Goal: Task Accomplishment & Management: Manage account settings

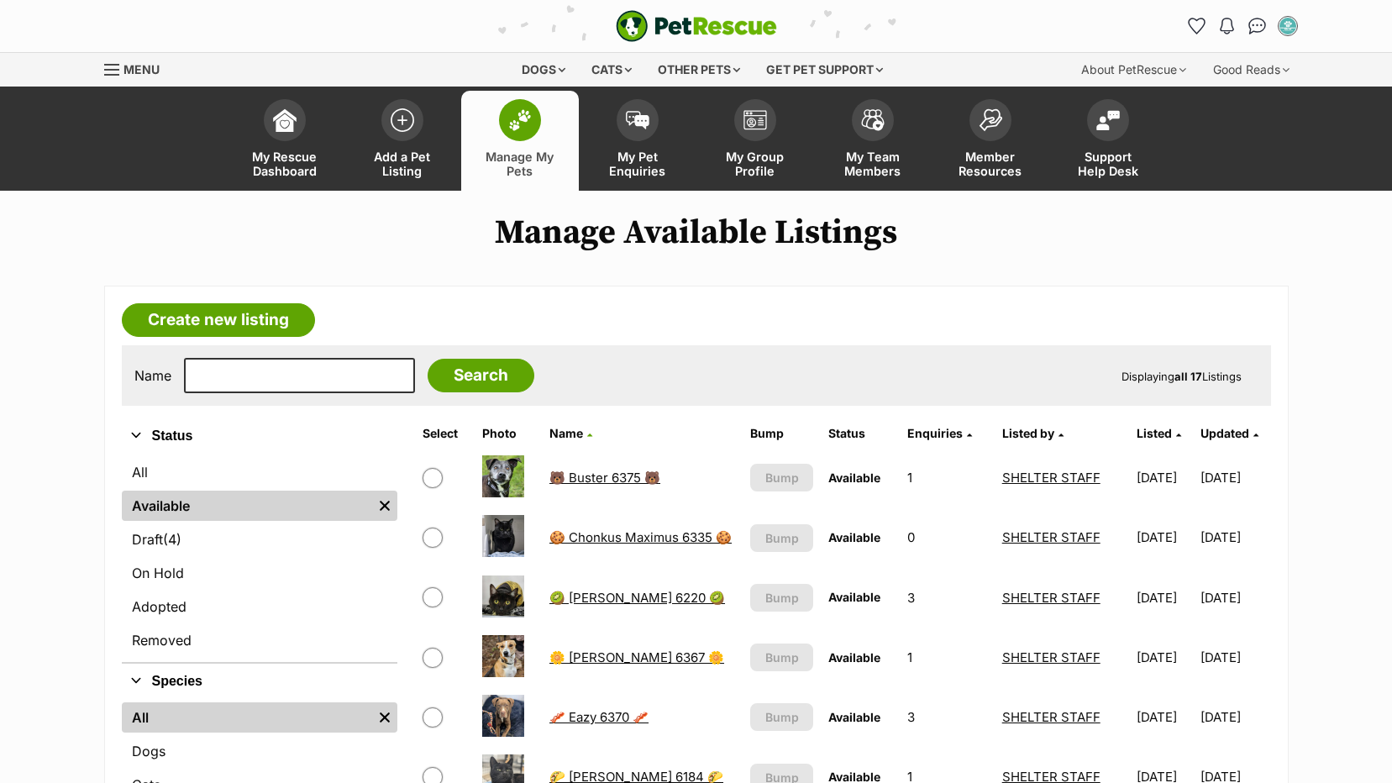
drag, startPoint x: 159, startPoint y: 612, endPoint x: 186, endPoint y: 497, distance: 118.2
click at [159, 612] on link "Adopted" at bounding box center [260, 607] width 276 height 30
click at [243, 380] on input "text" at bounding box center [299, 375] width 231 height 35
type input "cleo"
click at [428, 359] on input "Search" at bounding box center [481, 376] width 107 height 34
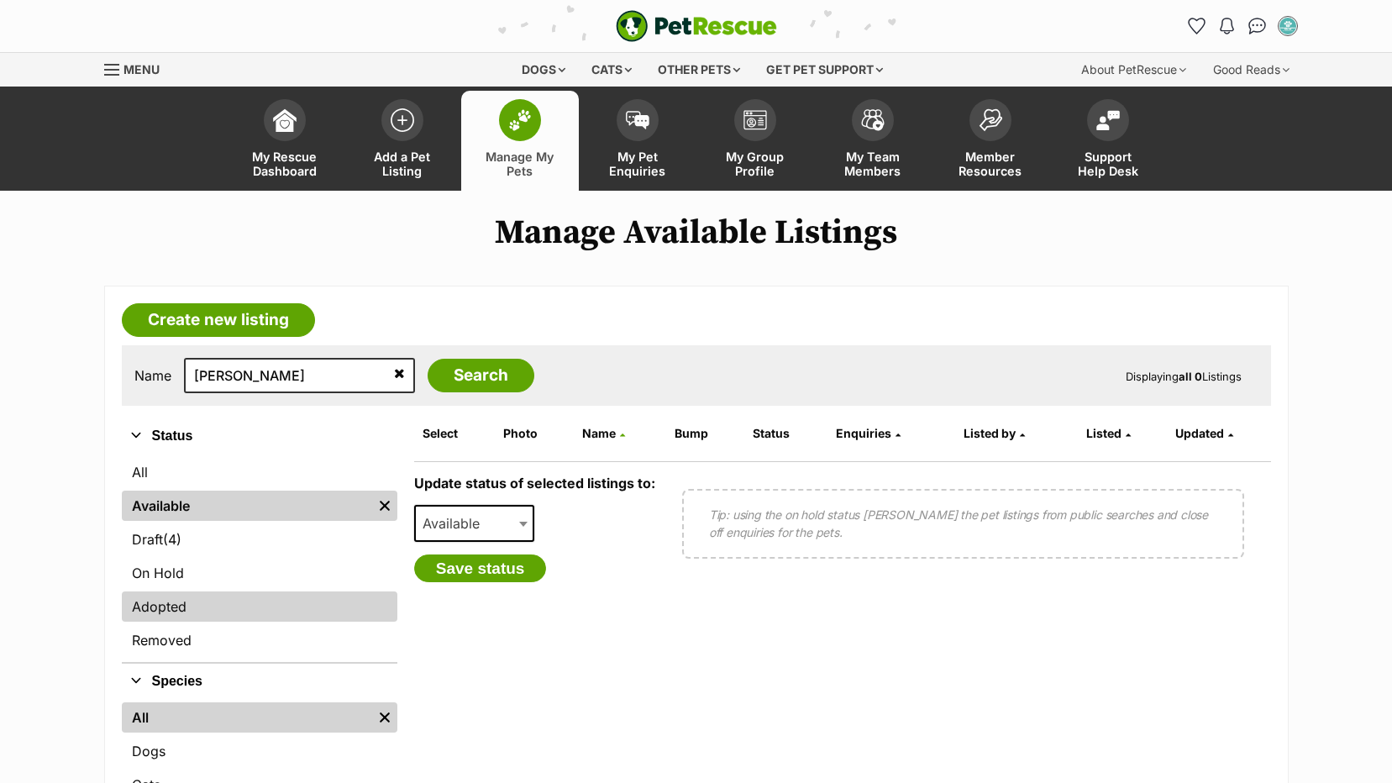
click at [155, 613] on link "Adopted" at bounding box center [260, 607] width 276 height 30
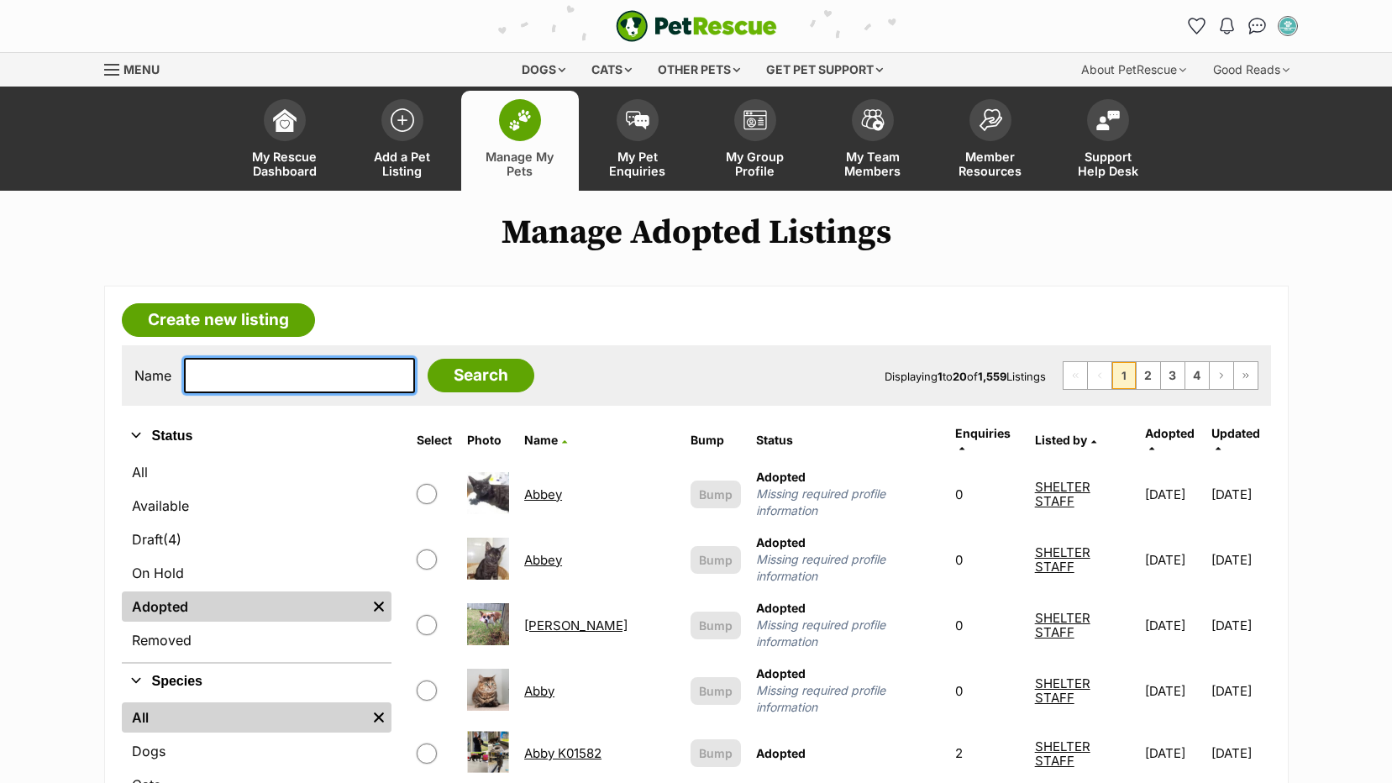
click at [251, 380] on input "text" at bounding box center [299, 375] width 231 height 35
type input "[PERSON_NAME]"
click at [428, 359] on input "Search" at bounding box center [481, 376] width 107 height 34
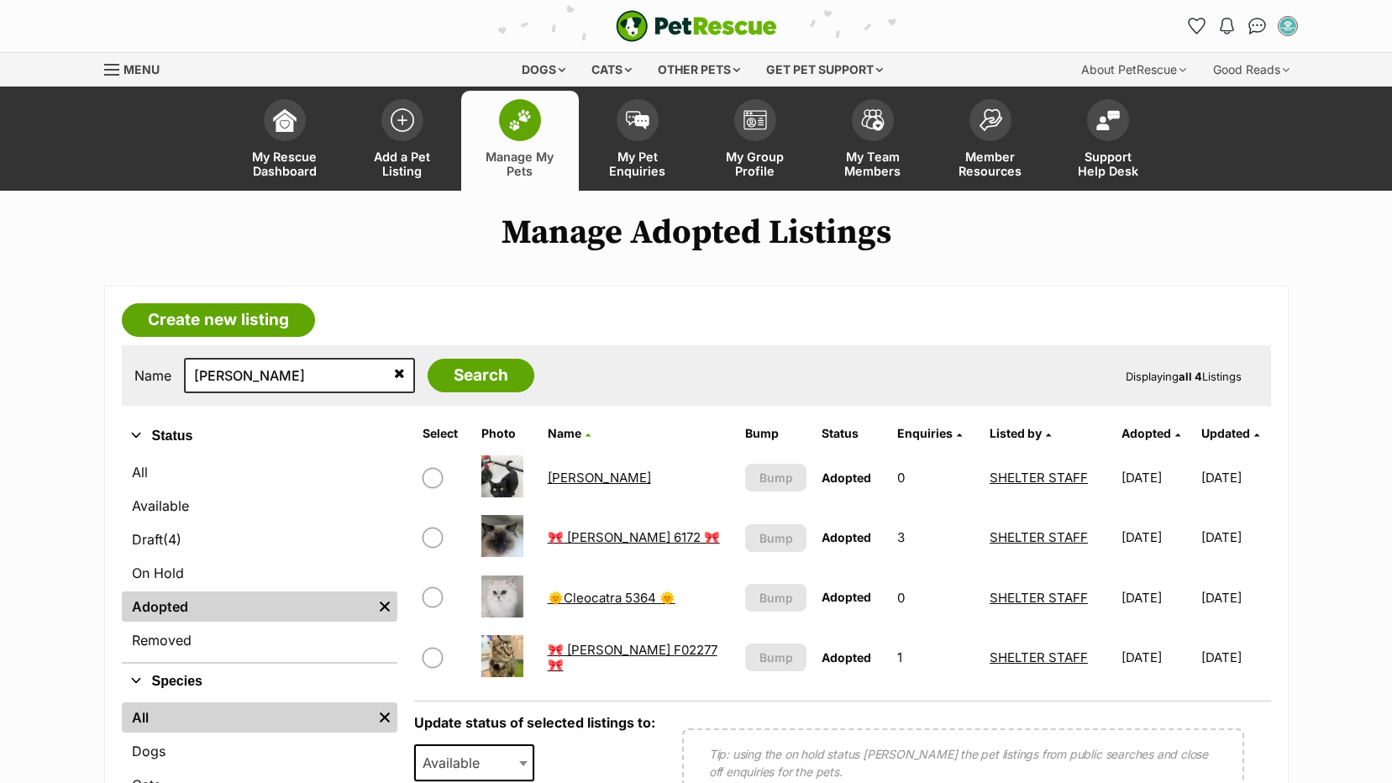
click at [595, 532] on link "🎀 Cleo 6172 🎀" at bounding box center [634, 537] width 172 height 16
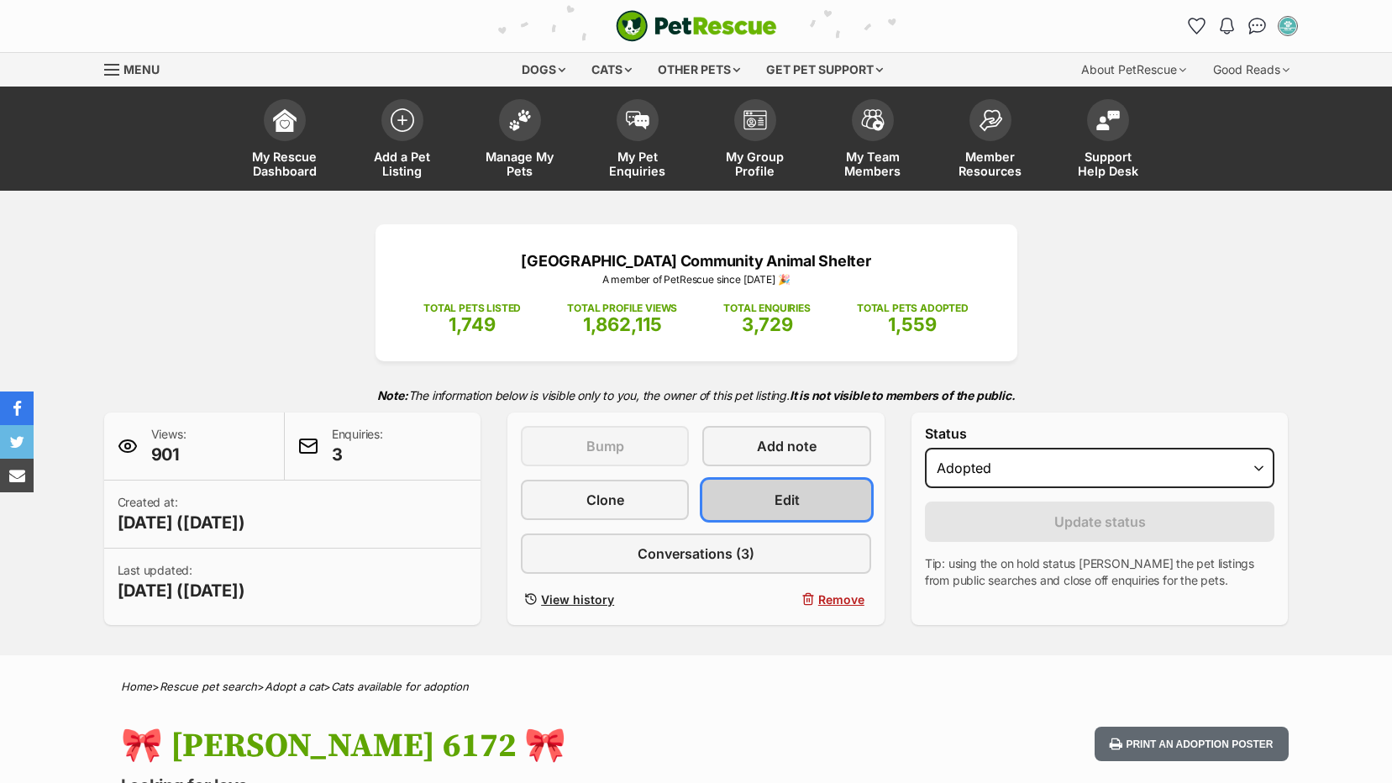
click at [776, 501] on span "Edit" at bounding box center [787, 500] width 25 height 20
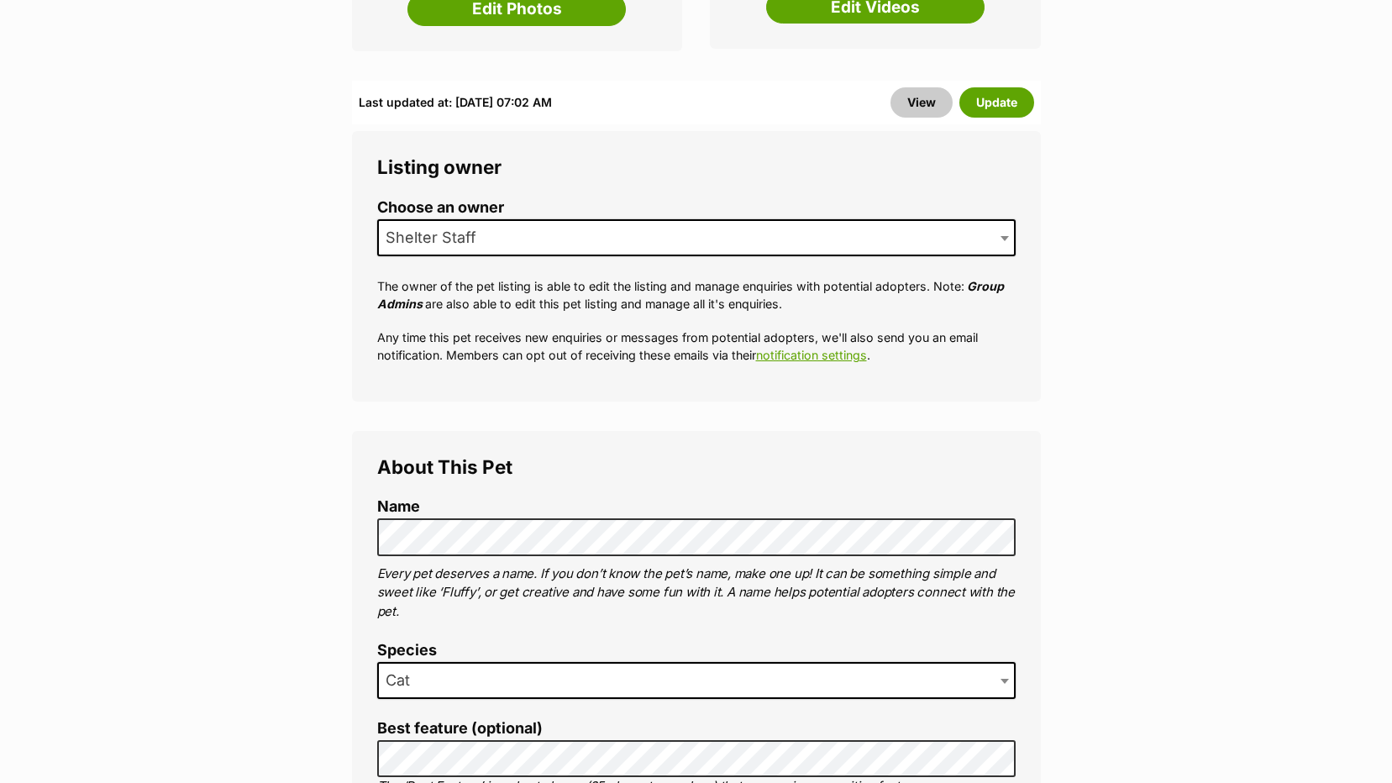
scroll to position [1092, 0]
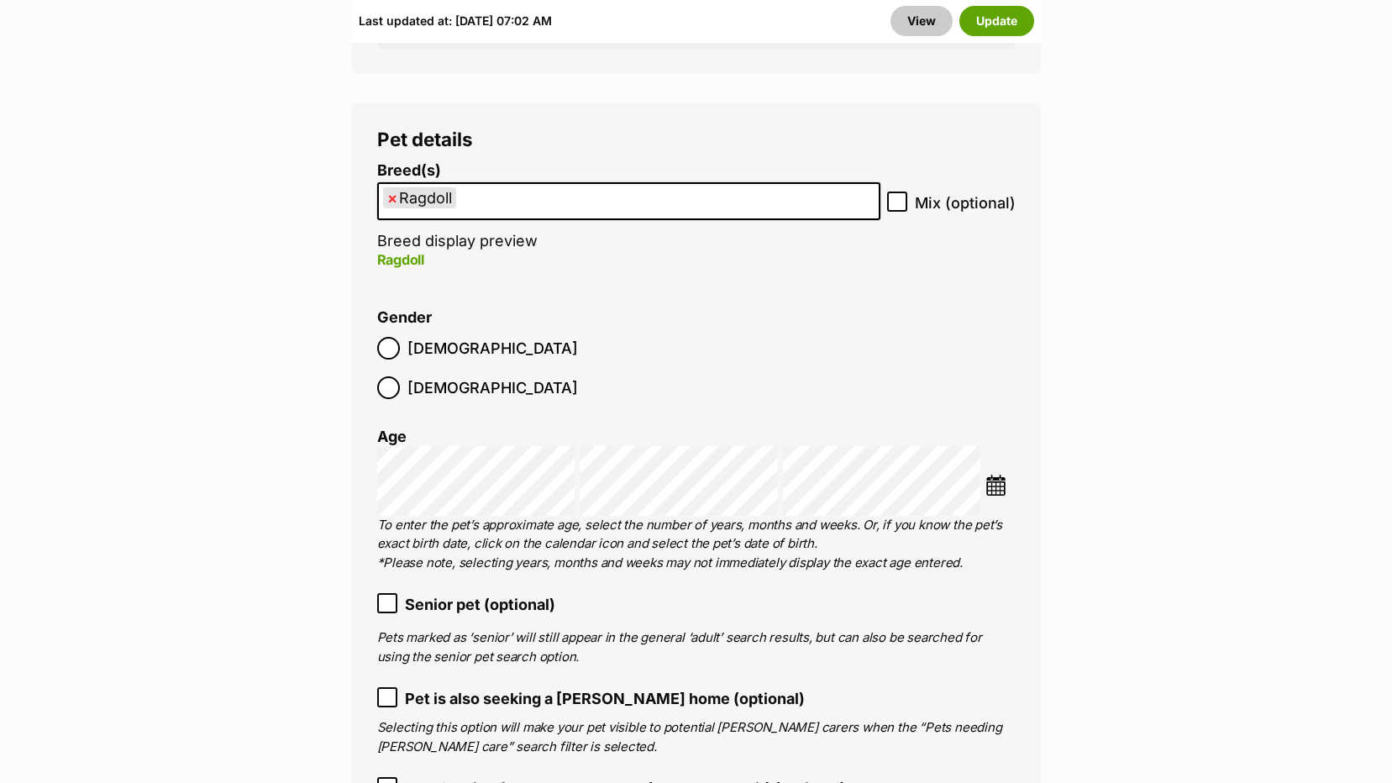
scroll to position [2017, 0]
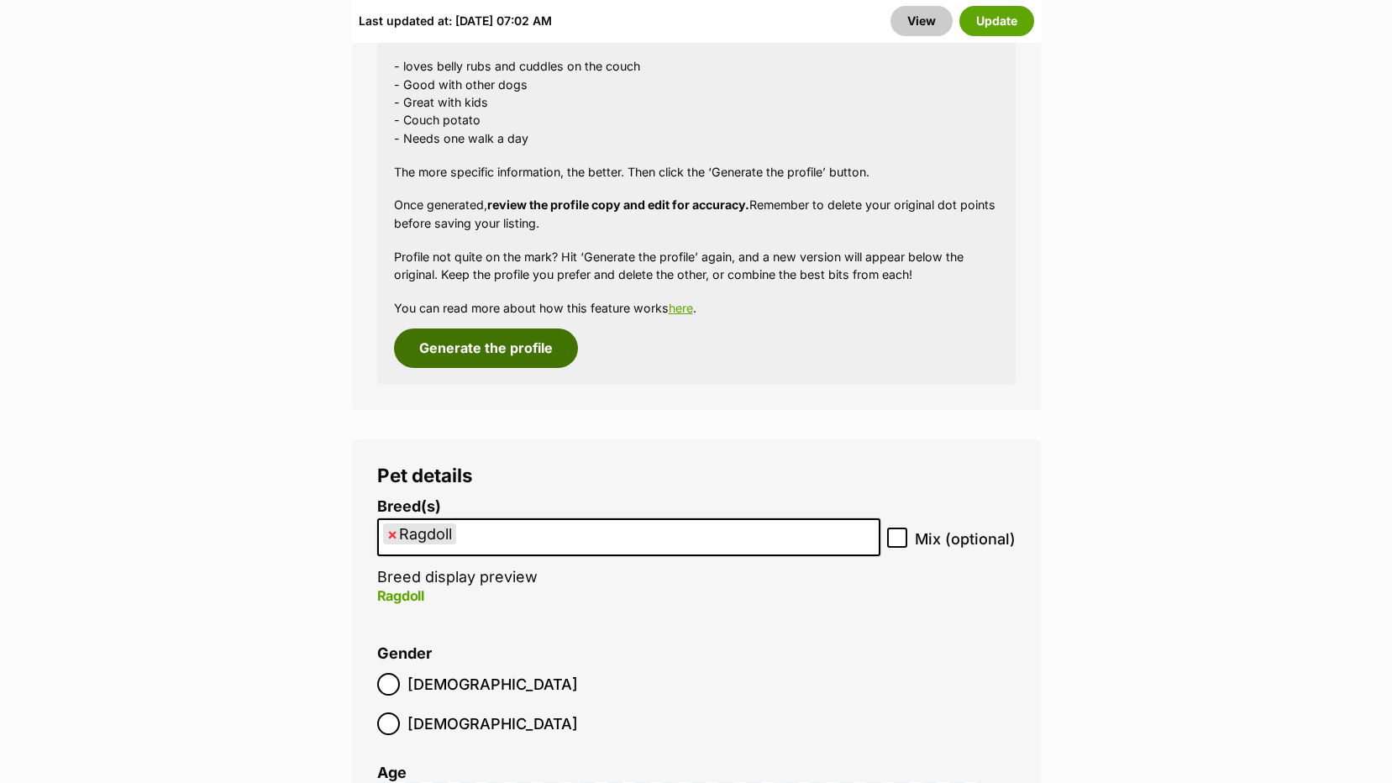
click at [430, 333] on button "Generate the profile" at bounding box center [486, 348] width 184 height 39
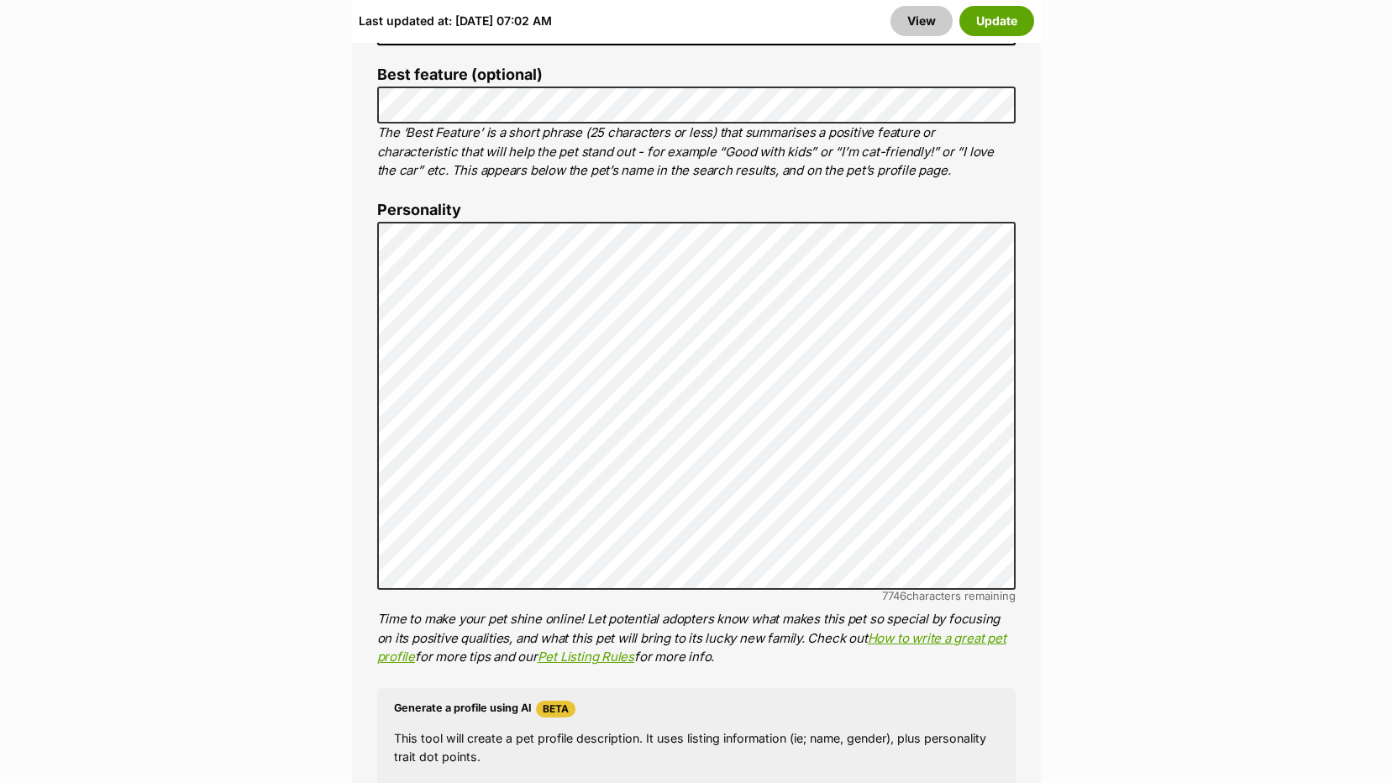
scroll to position [1231, 0]
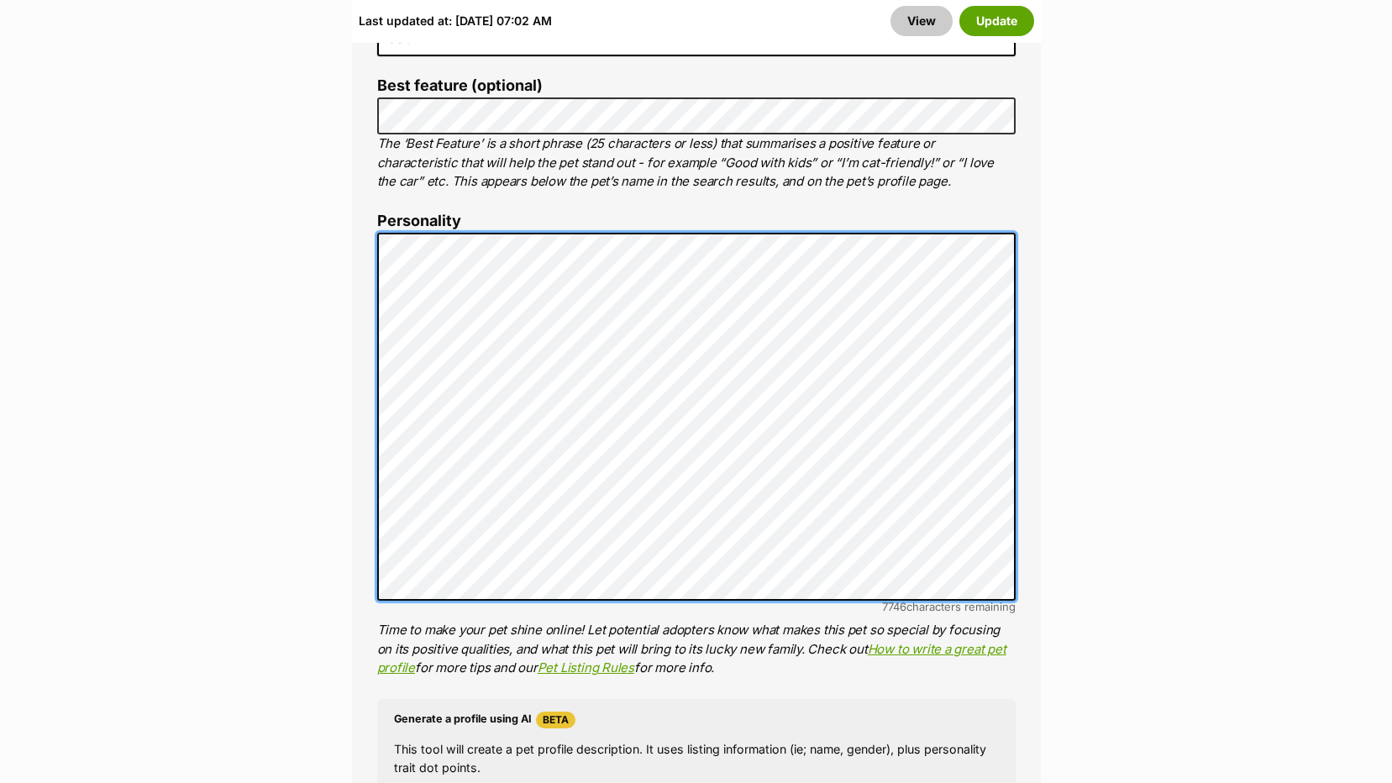
click at [359, 182] on div "About This Pet Name Henlo there, it looks like you might be using the pet name …" at bounding box center [696, 491] width 689 height 1407
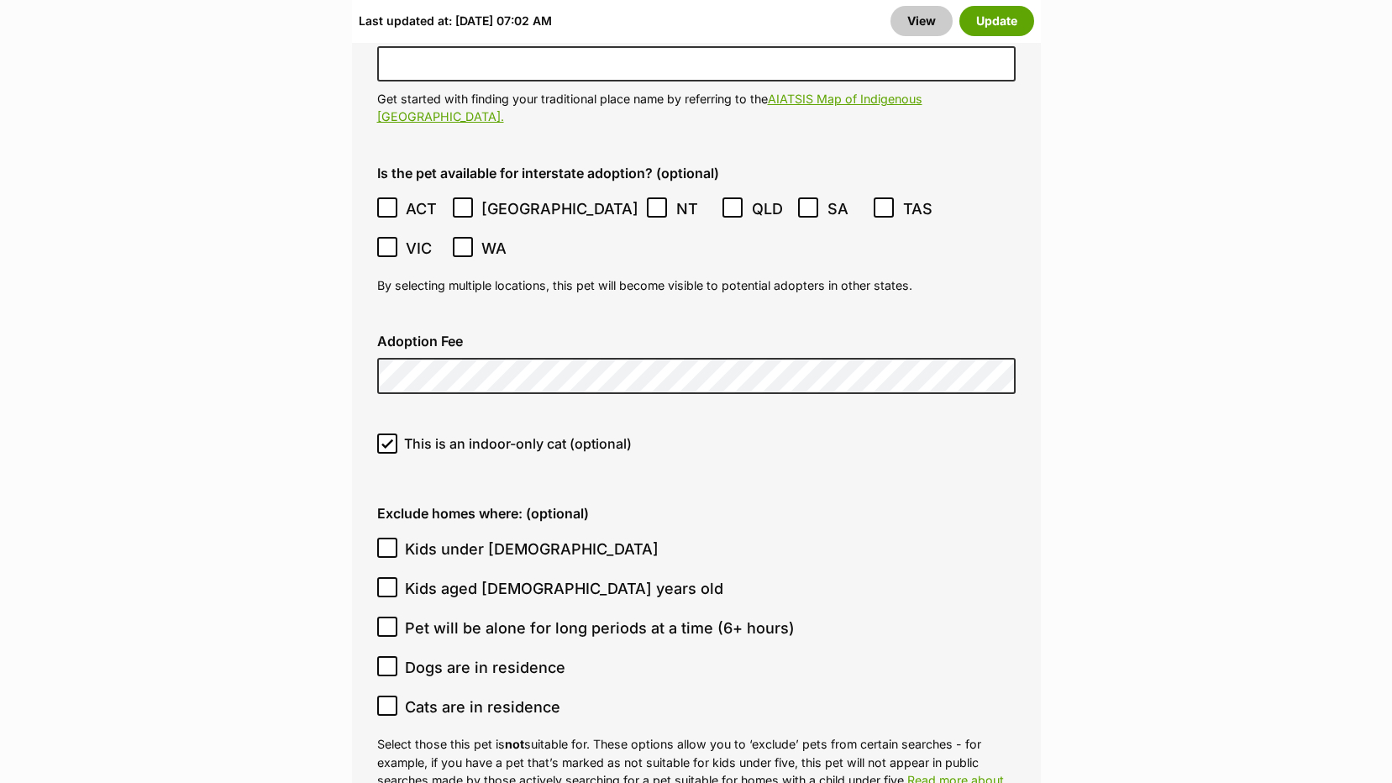
scroll to position [4760, 0]
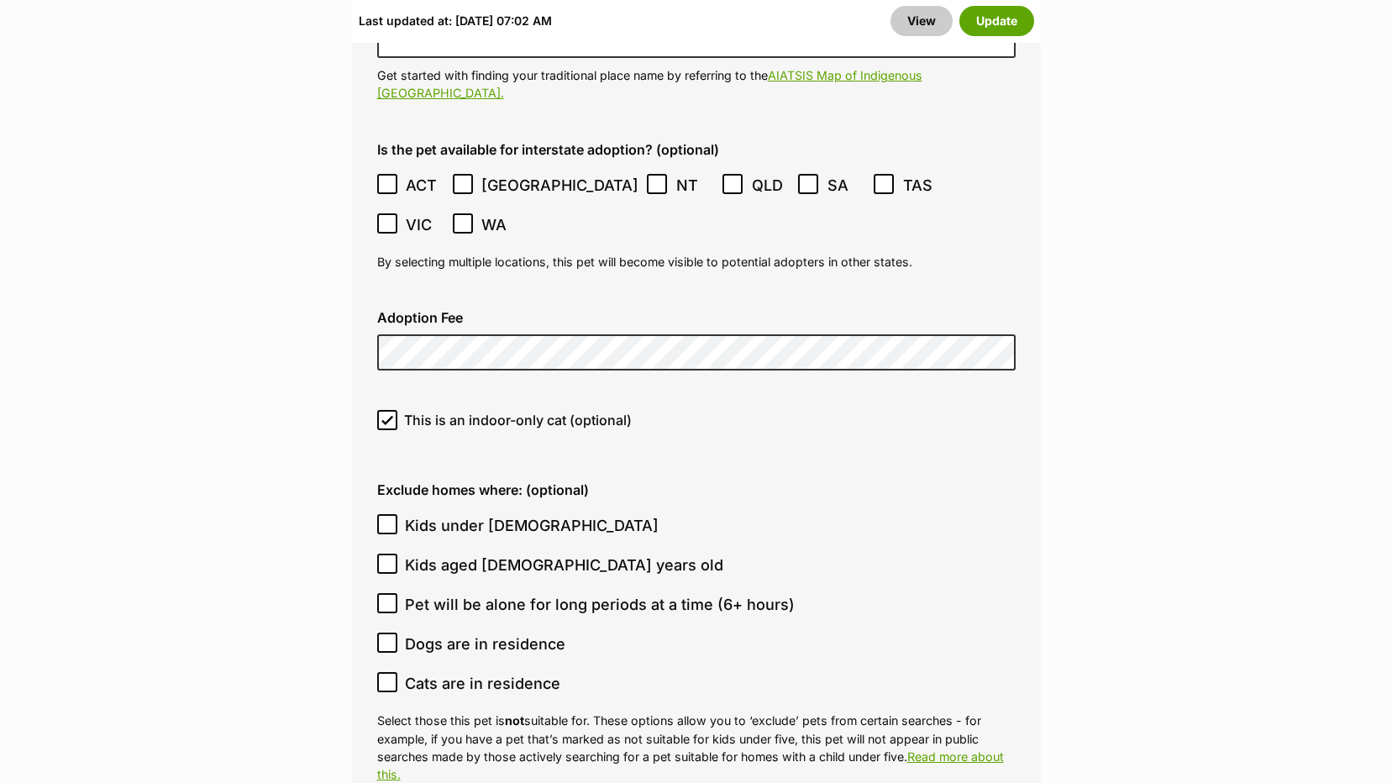
click at [386, 676] on icon at bounding box center [387, 682] width 12 height 12
click at [386, 672] on input "Cats are in residence" at bounding box center [387, 682] width 20 height 20
checkbox input "true"
click at [386, 637] on icon at bounding box center [387, 643] width 12 height 12
click at [386, 633] on input "Dogs are in residence" at bounding box center [387, 643] width 20 height 20
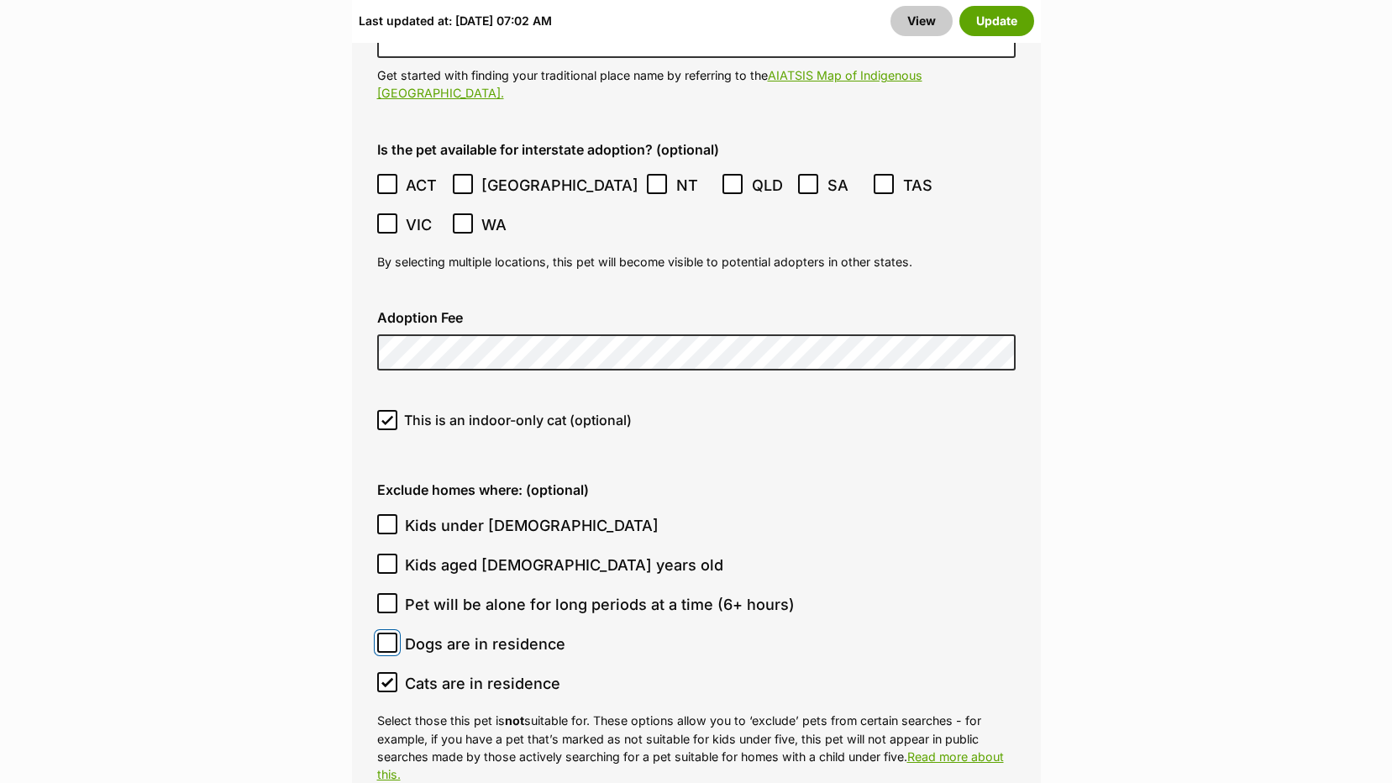
checkbox input "true"
click at [389, 518] on icon at bounding box center [387, 524] width 12 height 12
click at [389, 514] on input "Kids under [DEMOGRAPHIC_DATA]" at bounding box center [387, 524] width 20 height 20
checkbox input "true"
click at [381, 558] on icon at bounding box center [387, 564] width 12 height 12
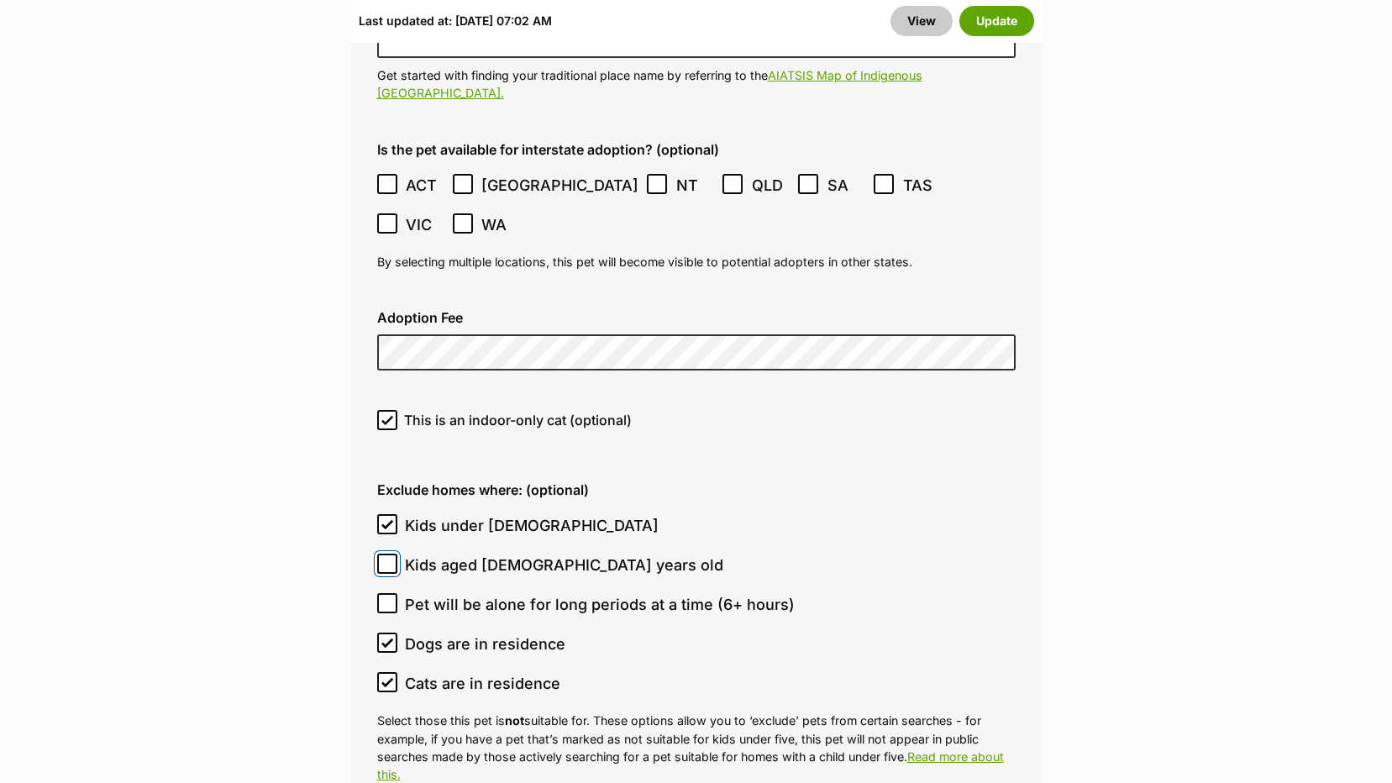
click at [381, 554] on input "Kids aged 6-12 years old" at bounding box center [387, 564] width 20 height 20
checkbox input "true"
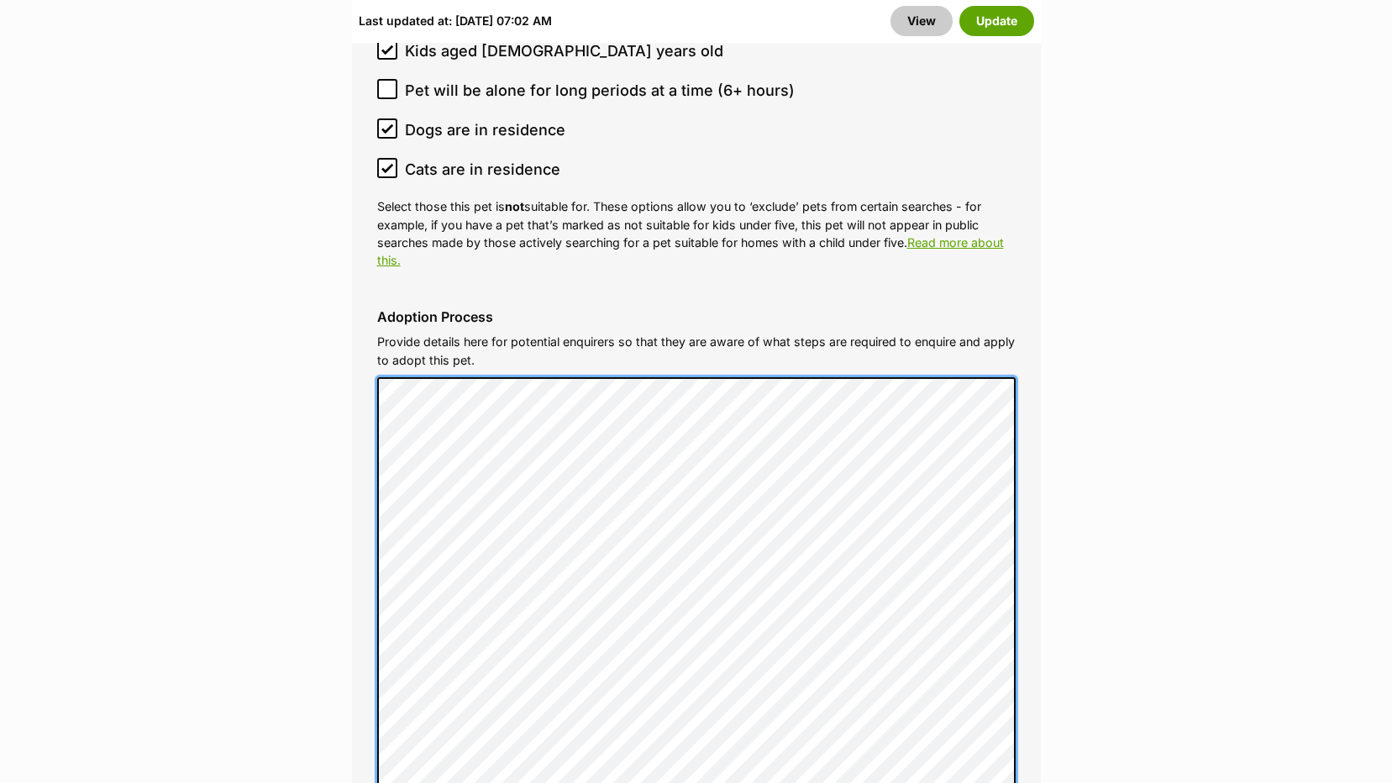
scroll to position [5271, 0]
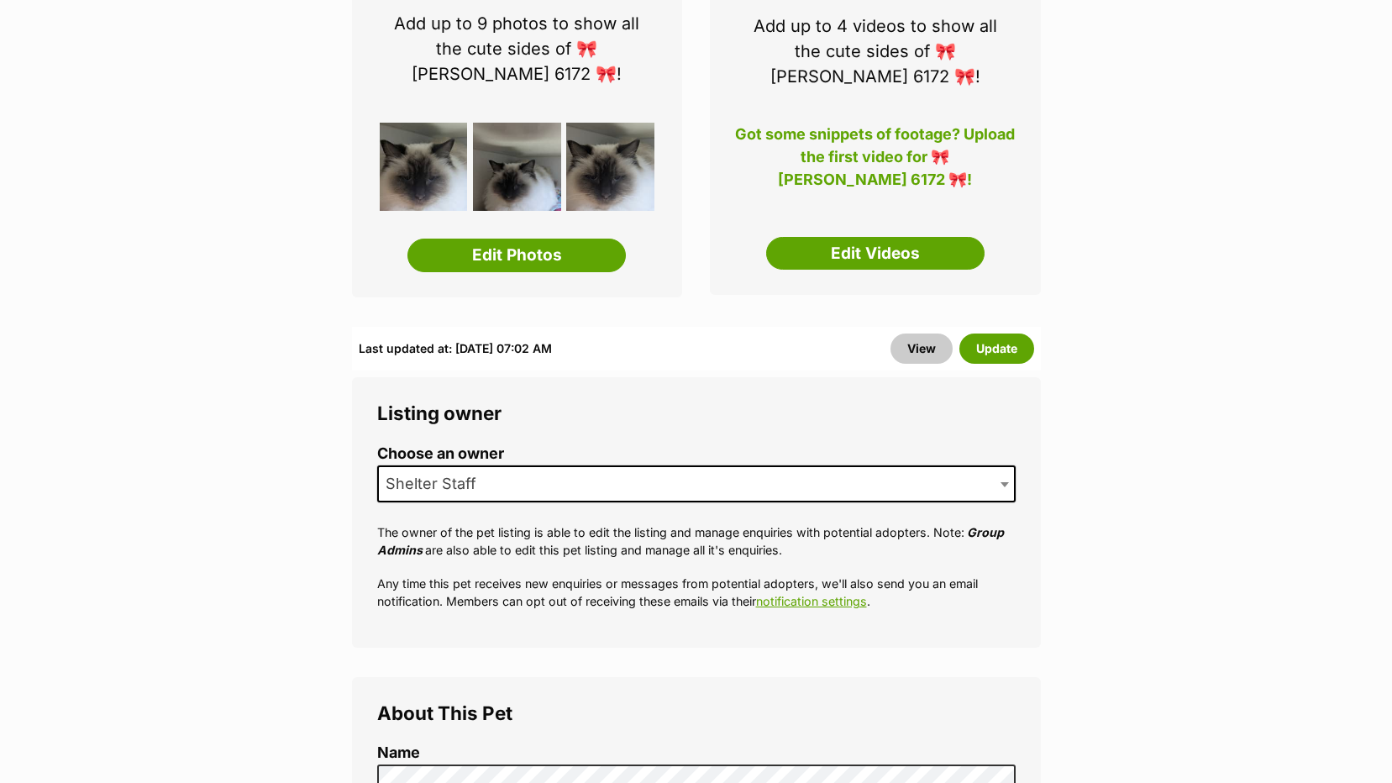
scroll to position [229, 0]
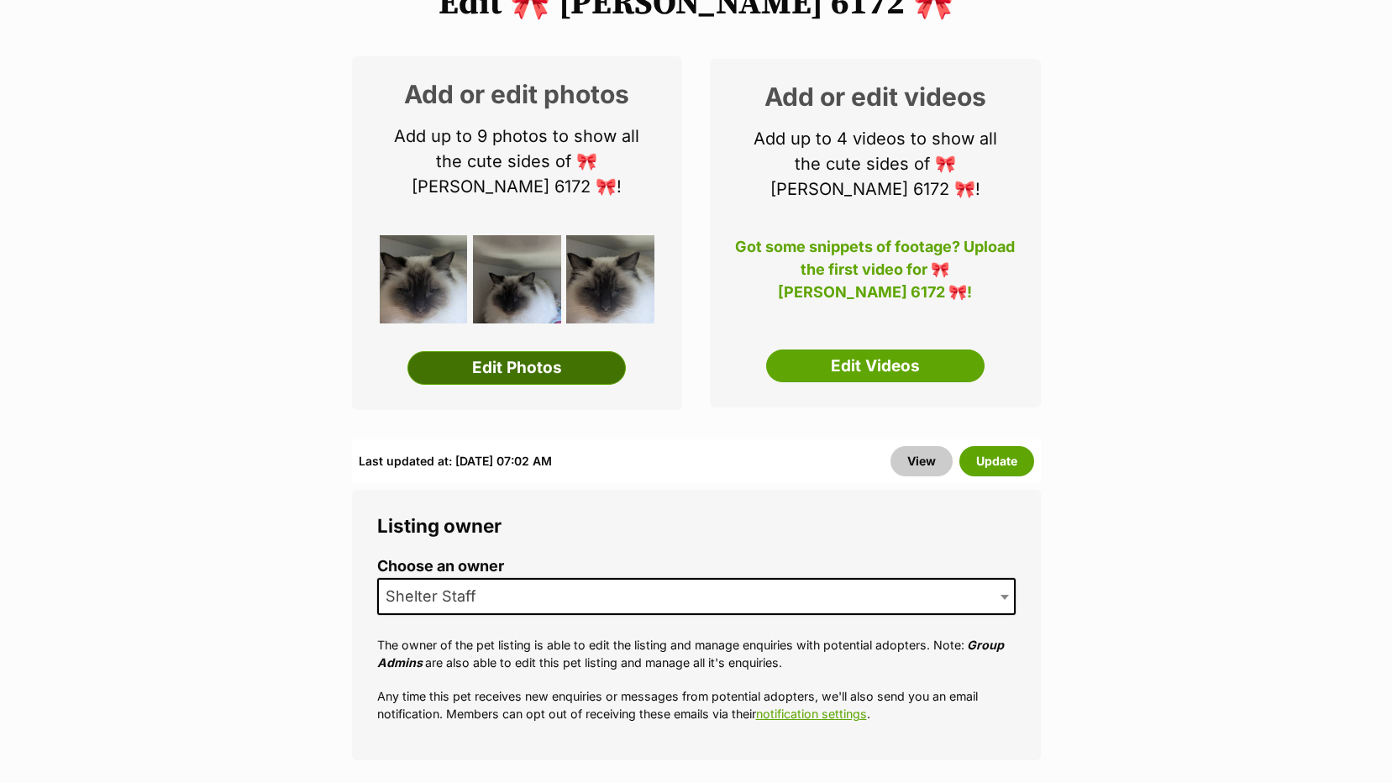
click at [525, 351] on link "Edit Photos" at bounding box center [517, 368] width 218 height 34
click at [985, 446] on button "Update" at bounding box center [997, 461] width 75 height 30
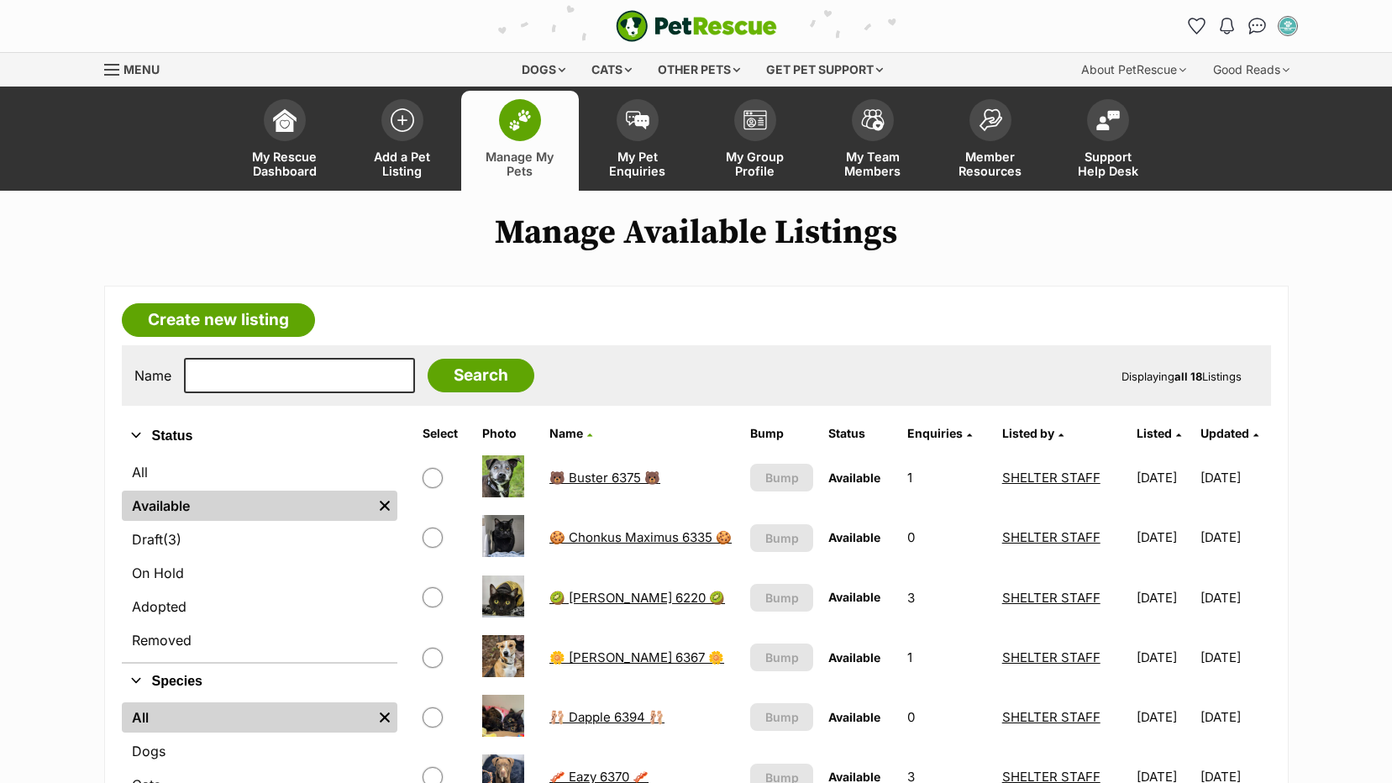
click at [592, 476] on link "🐻 Buster 6375 🐻" at bounding box center [604, 478] width 111 height 16
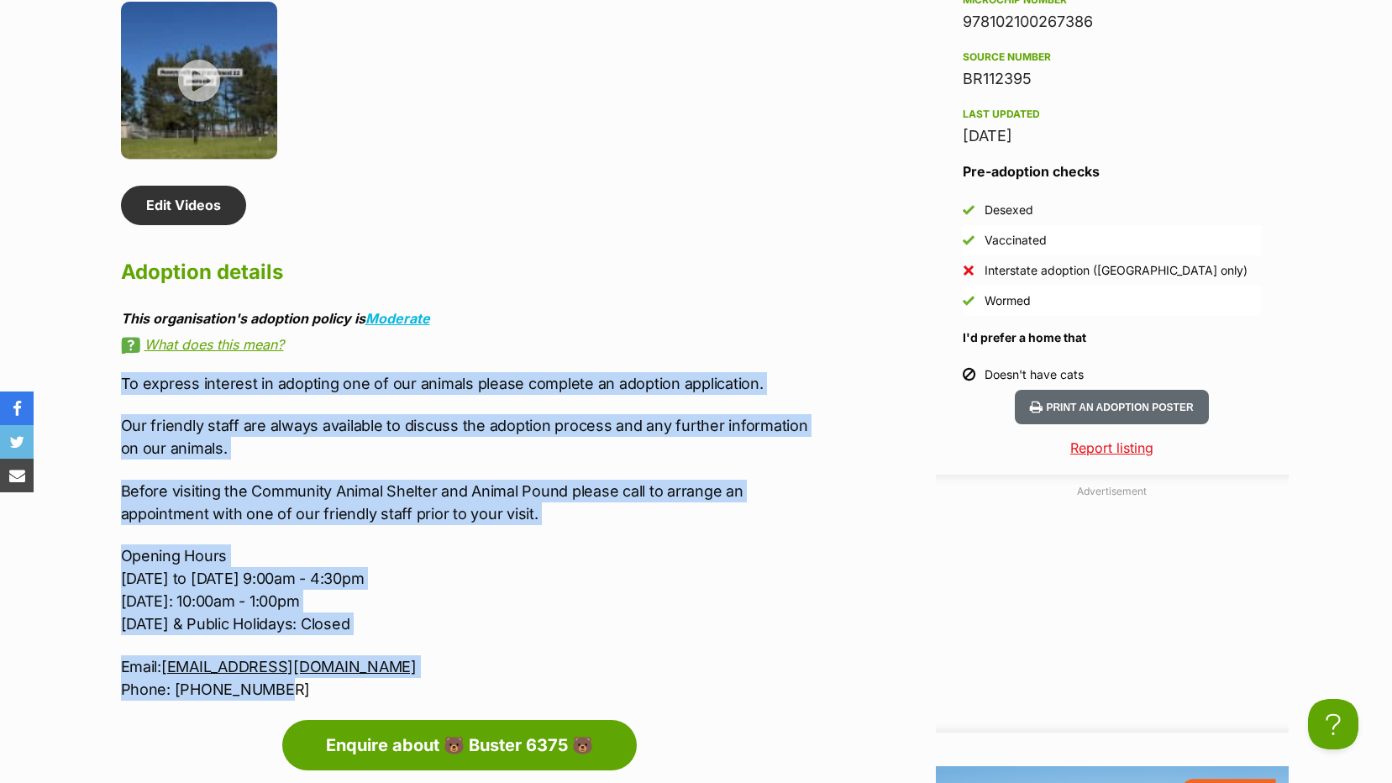
drag, startPoint x: 279, startPoint y: 670, endPoint x: 108, endPoint y: 358, distance: 355.3
click at [108, 358] on div "About 🐻 Buster 6375 🐻 Meet [PERSON_NAME], a sweet-natured senior dog ready to e…" at bounding box center [459, 125] width 711 height 1149
copy div "To express interest in adopting one of our animals please complete an adoption …"
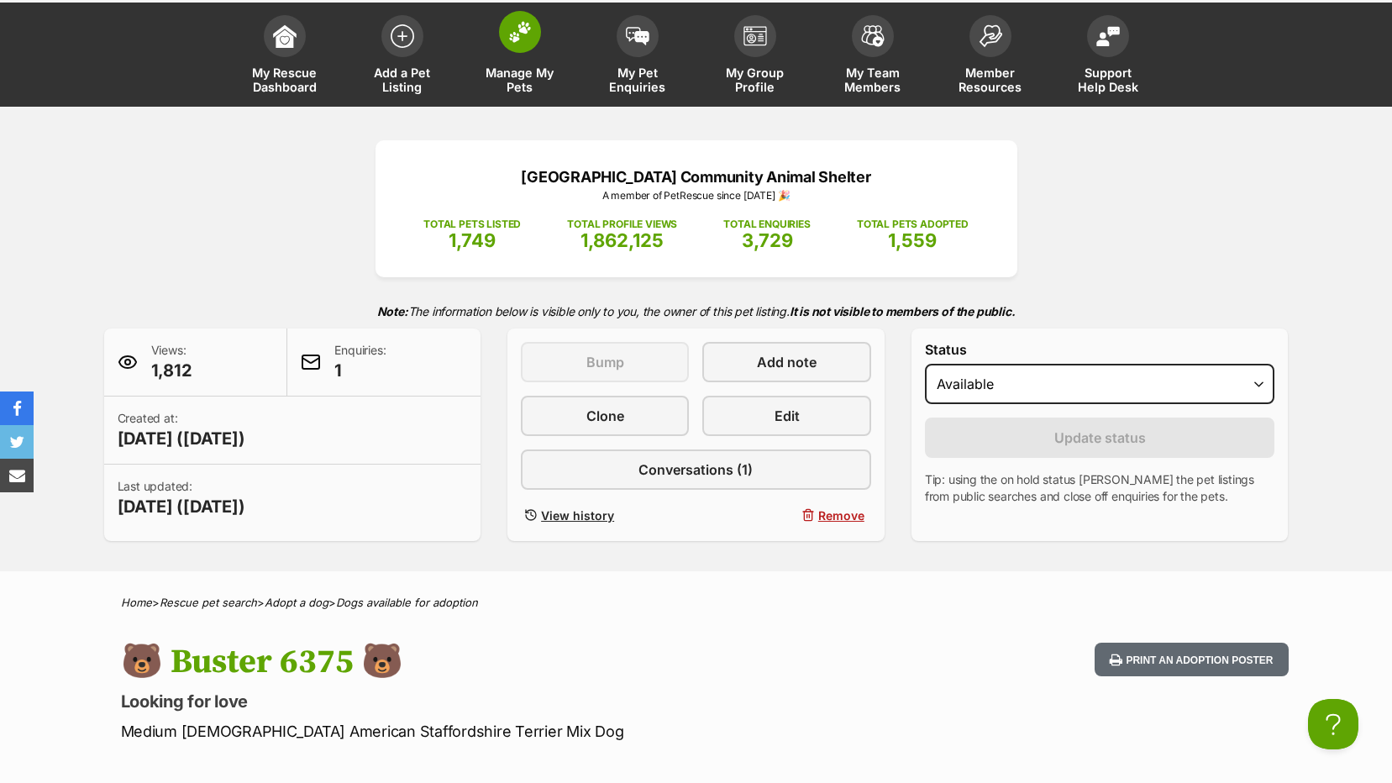
click at [514, 78] on span "Manage My Pets" at bounding box center [520, 80] width 76 height 29
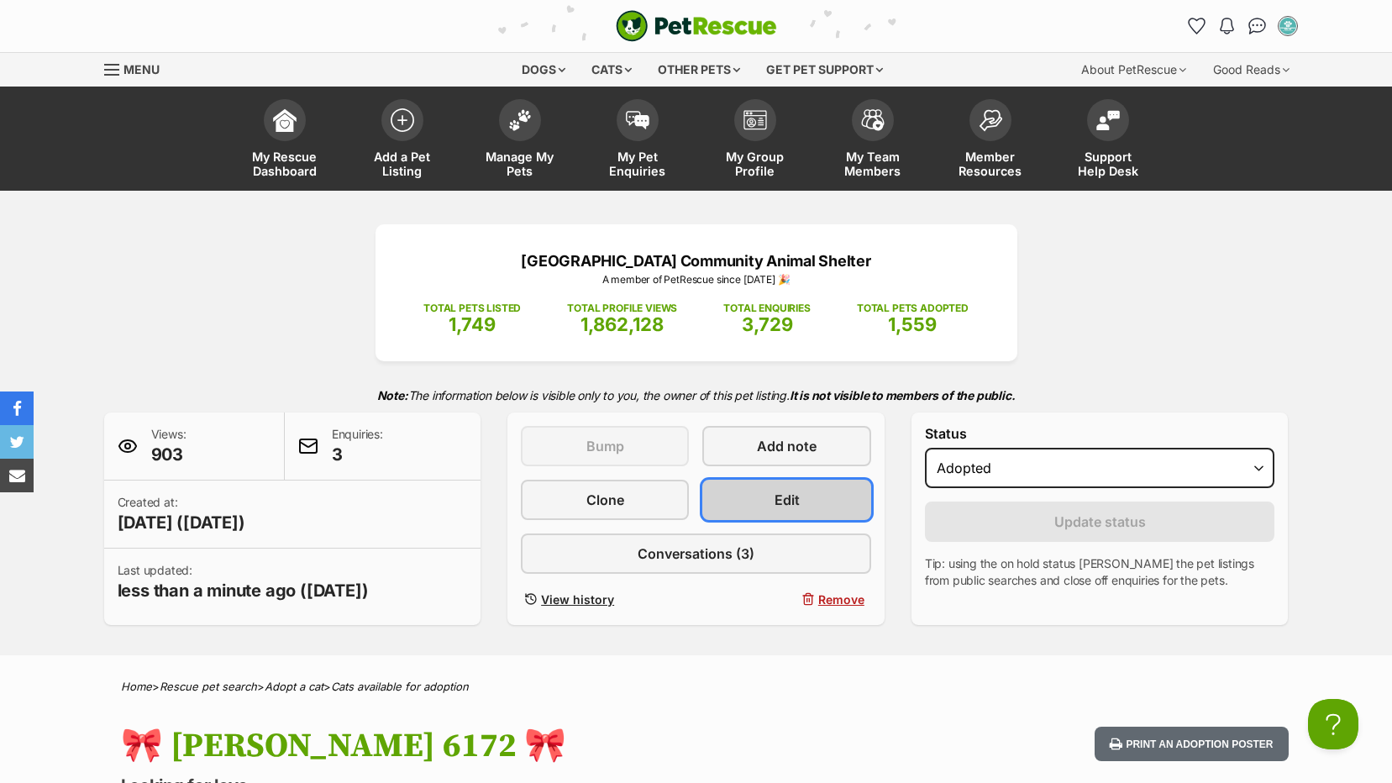
click at [765, 501] on link "Edit" at bounding box center [786, 500] width 168 height 40
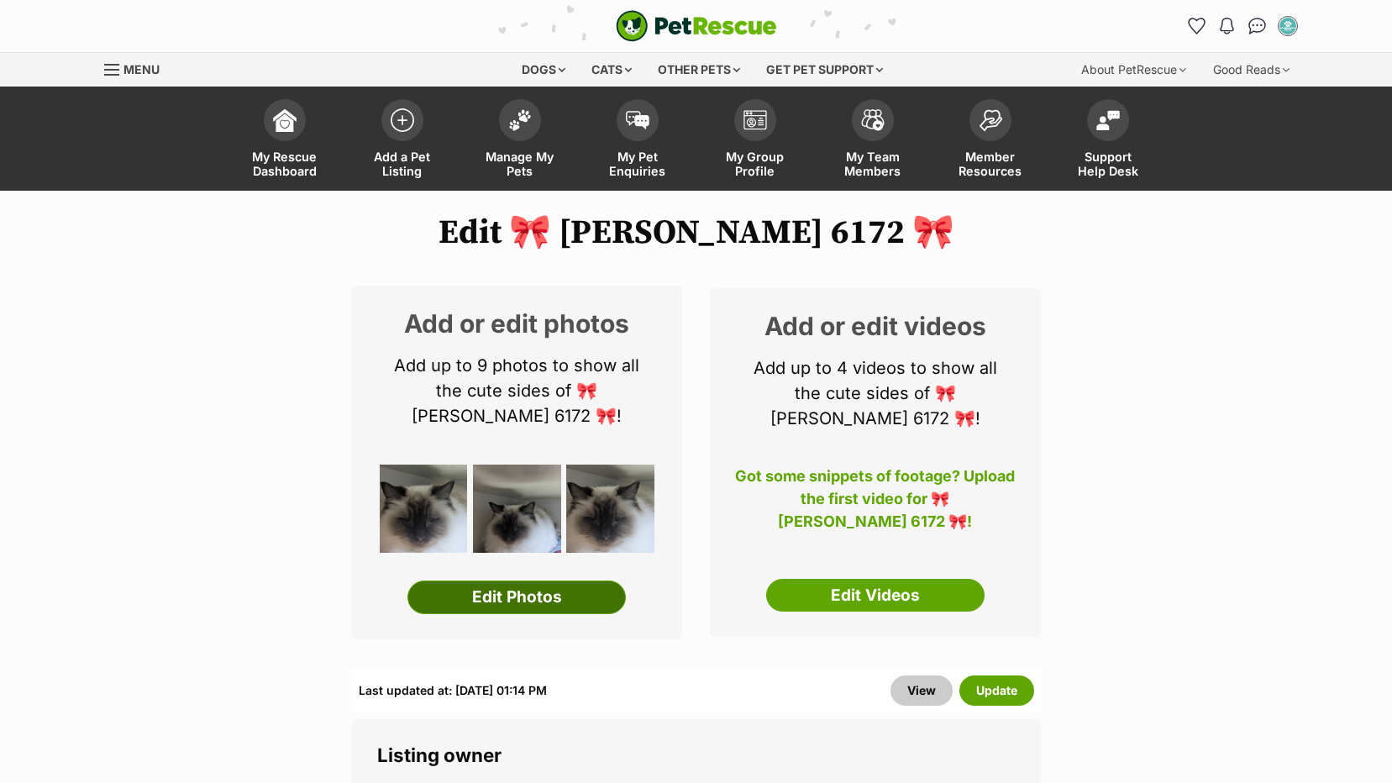
click at [502, 581] on link "Edit Photos" at bounding box center [517, 598] width 218 height 34
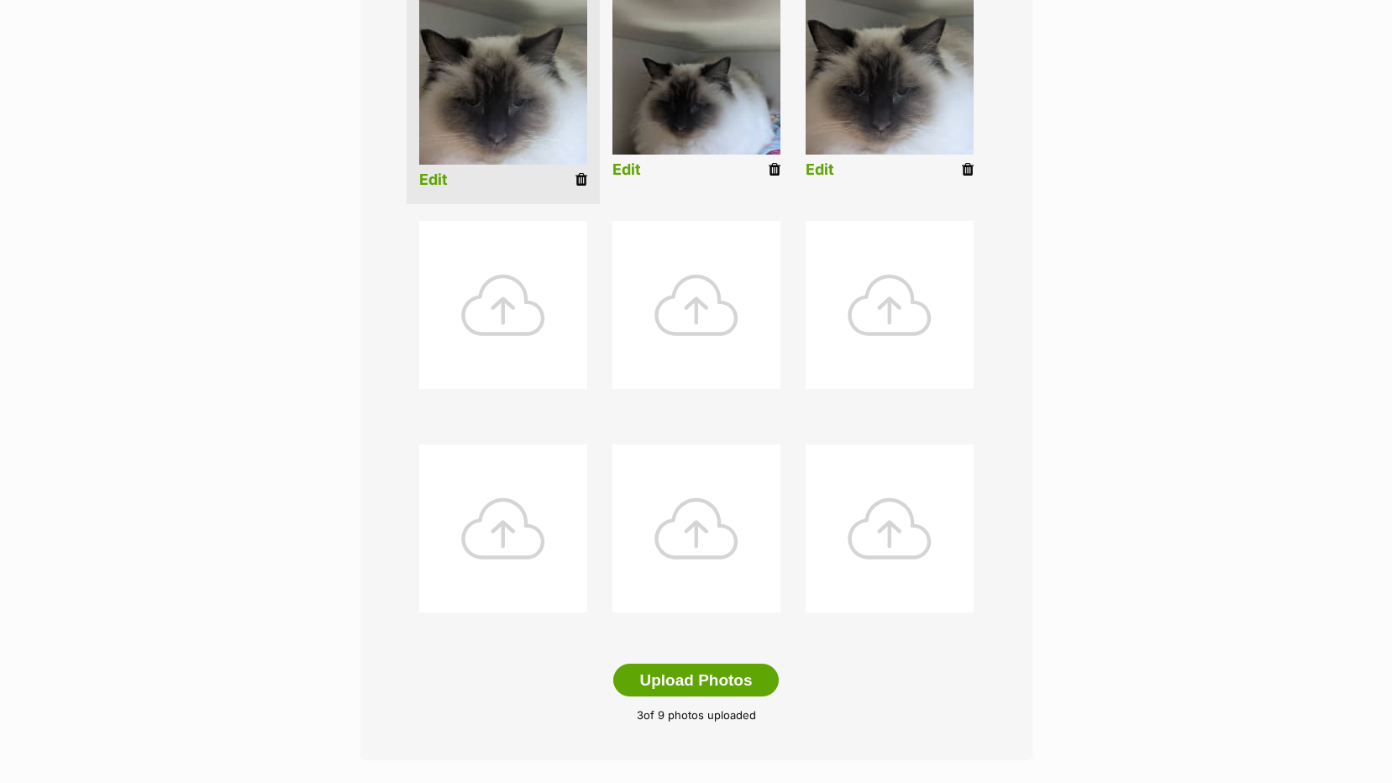
scroll to position [504, 0]
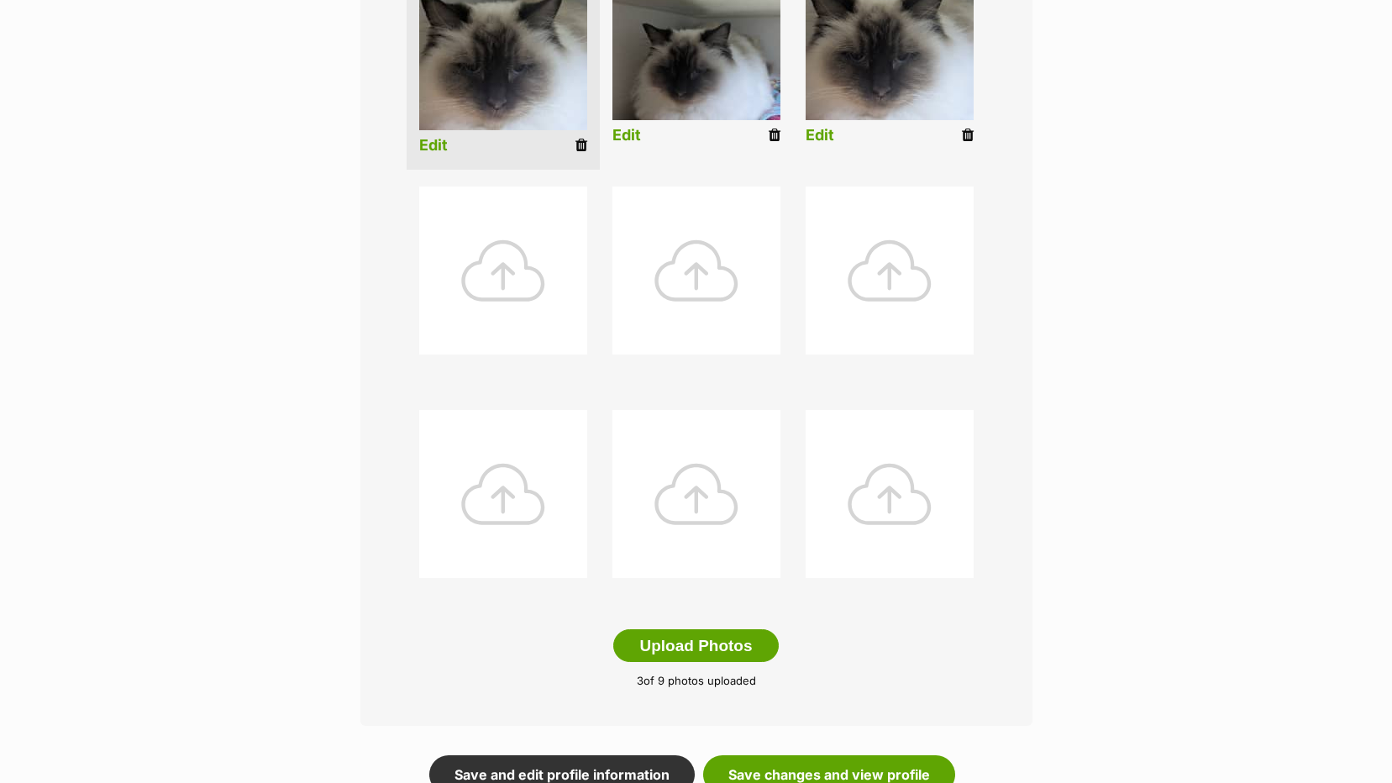
click at [581, 142] on icon at bounding box center [582, 145] width 12 height 15
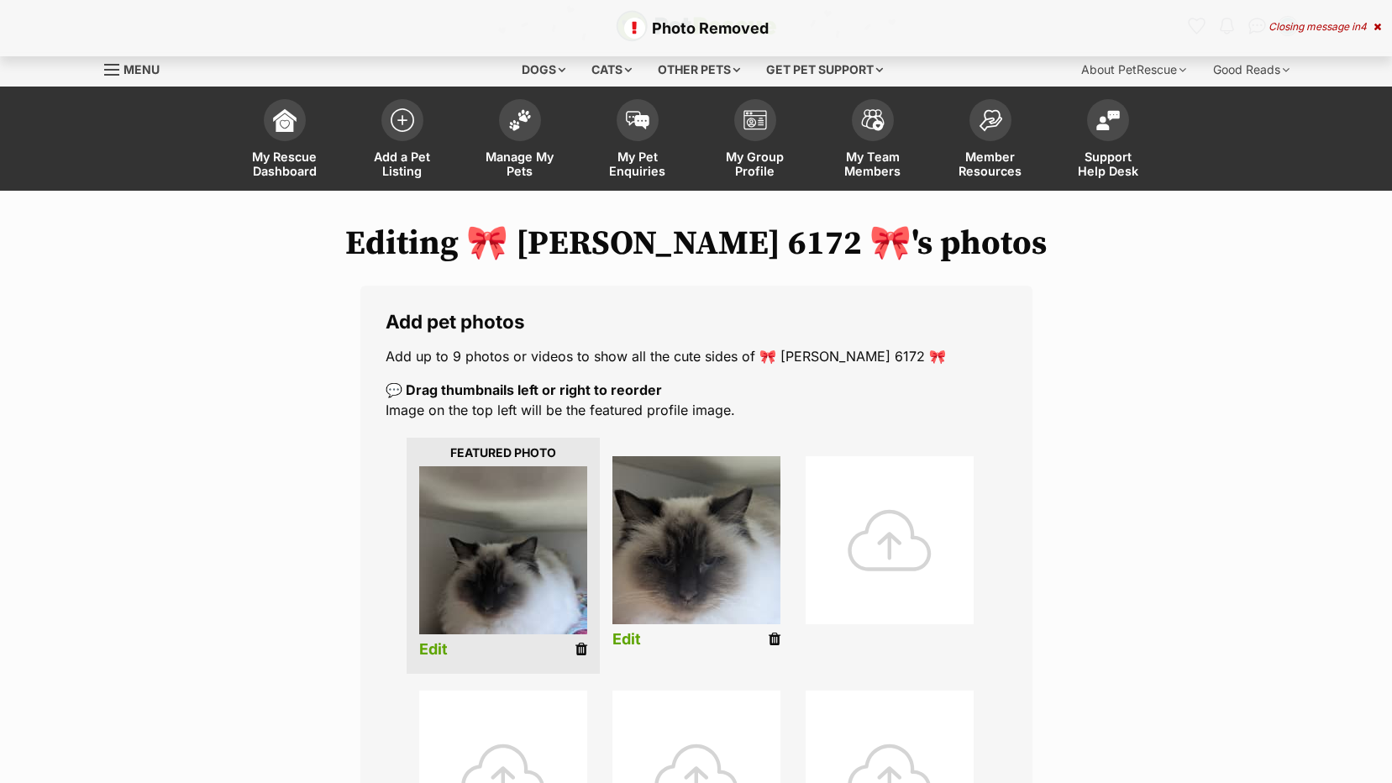
click at [776, 639] on icon at bounding box center [775, 639] width 12 height 15
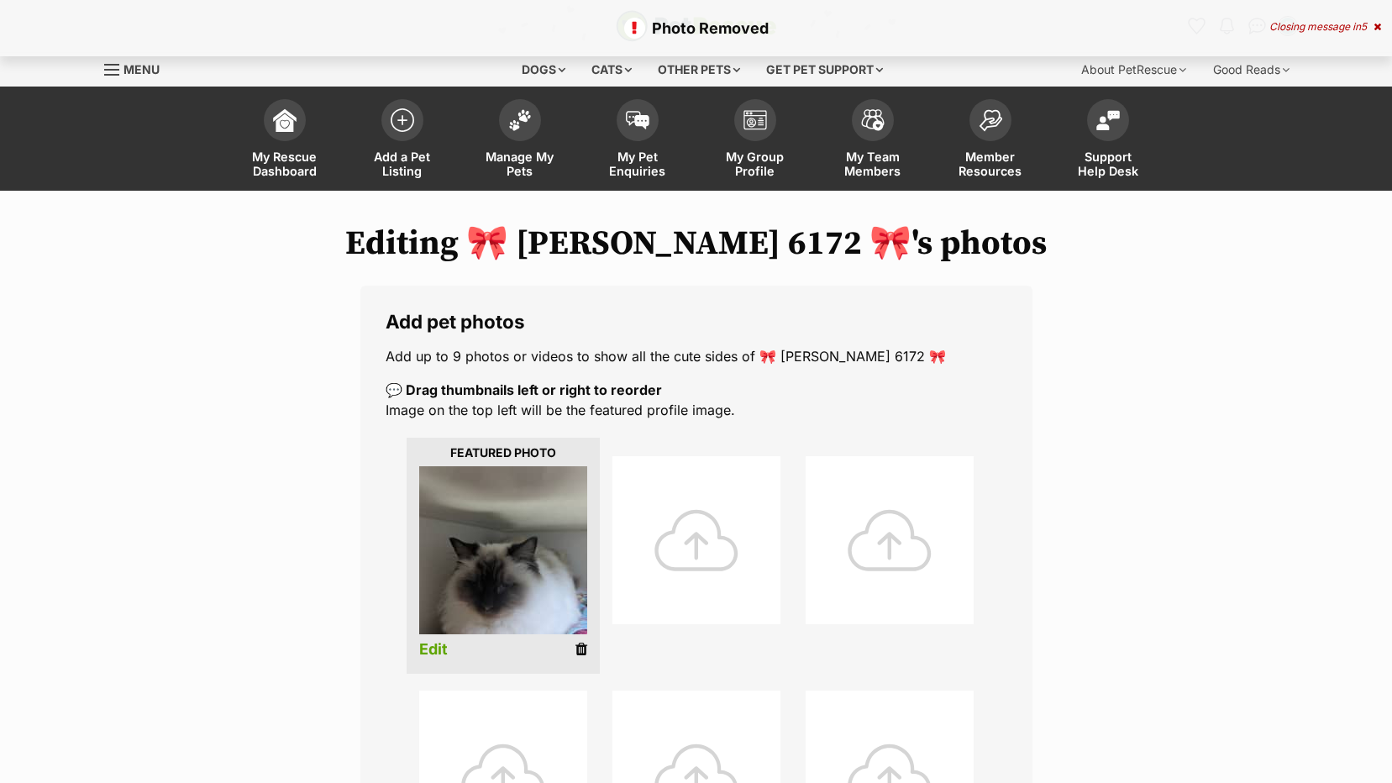
click at [577, 651] on icon at bounding box center [582, 649] width 12 height 15
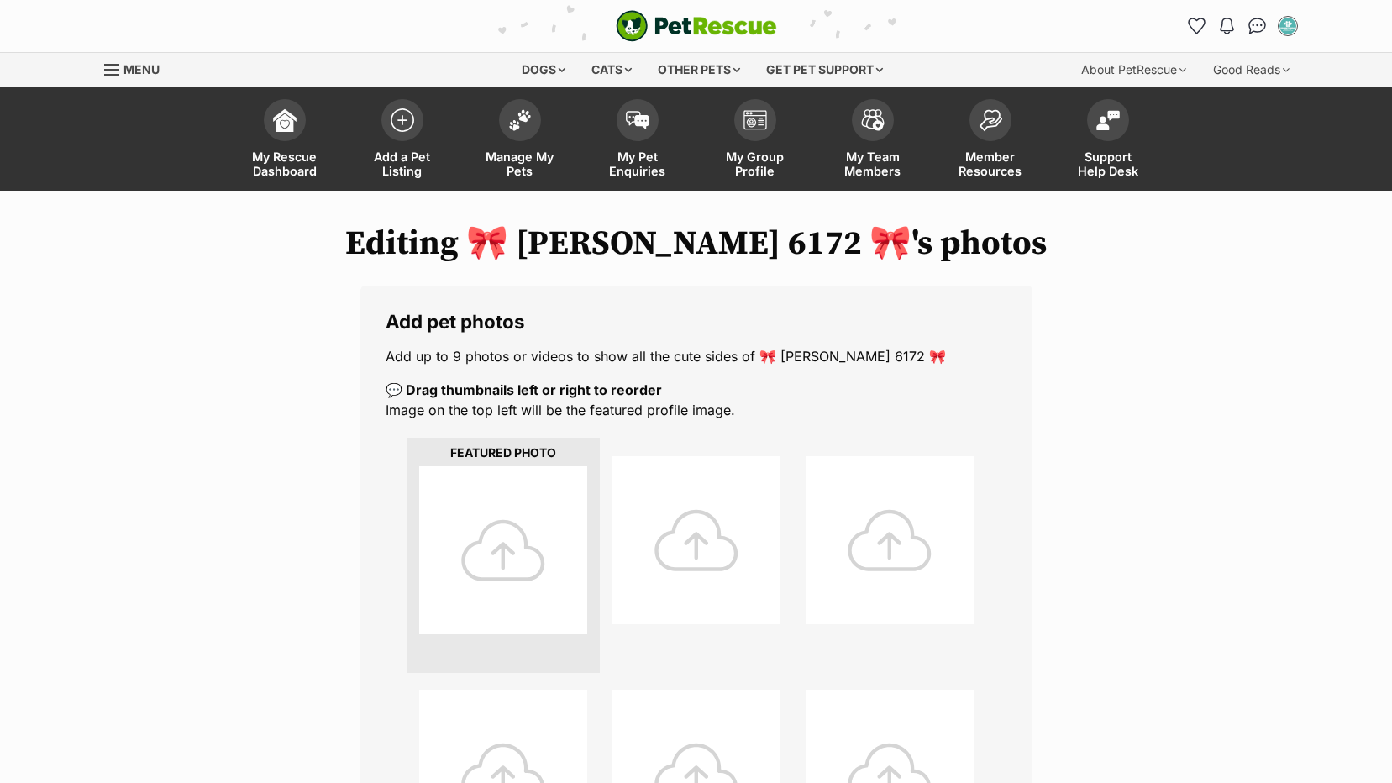
click at [523, 555] on div at bounding box center [503, 550] width 168 height 168
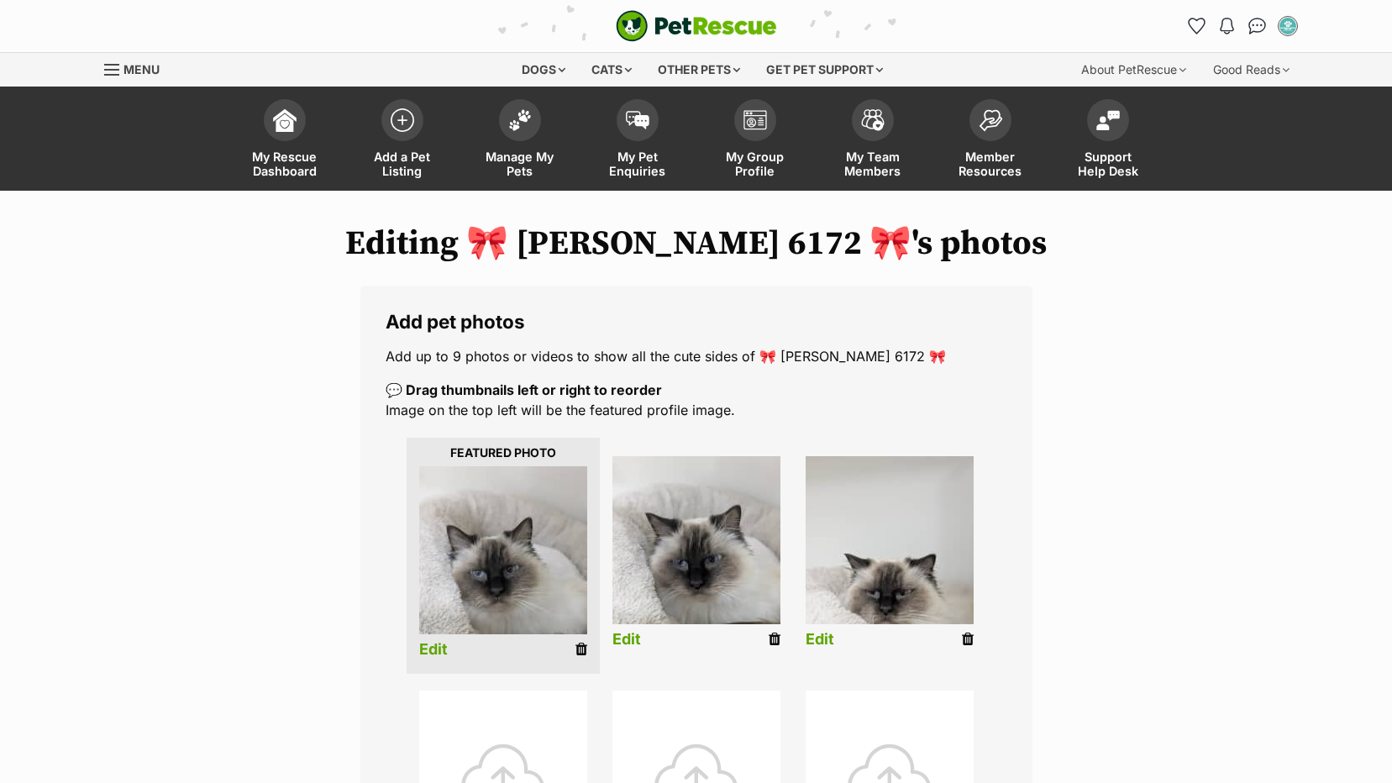
click at [435, 648] on link "Edit" at bounding box center [433, 650] width 29 height 18
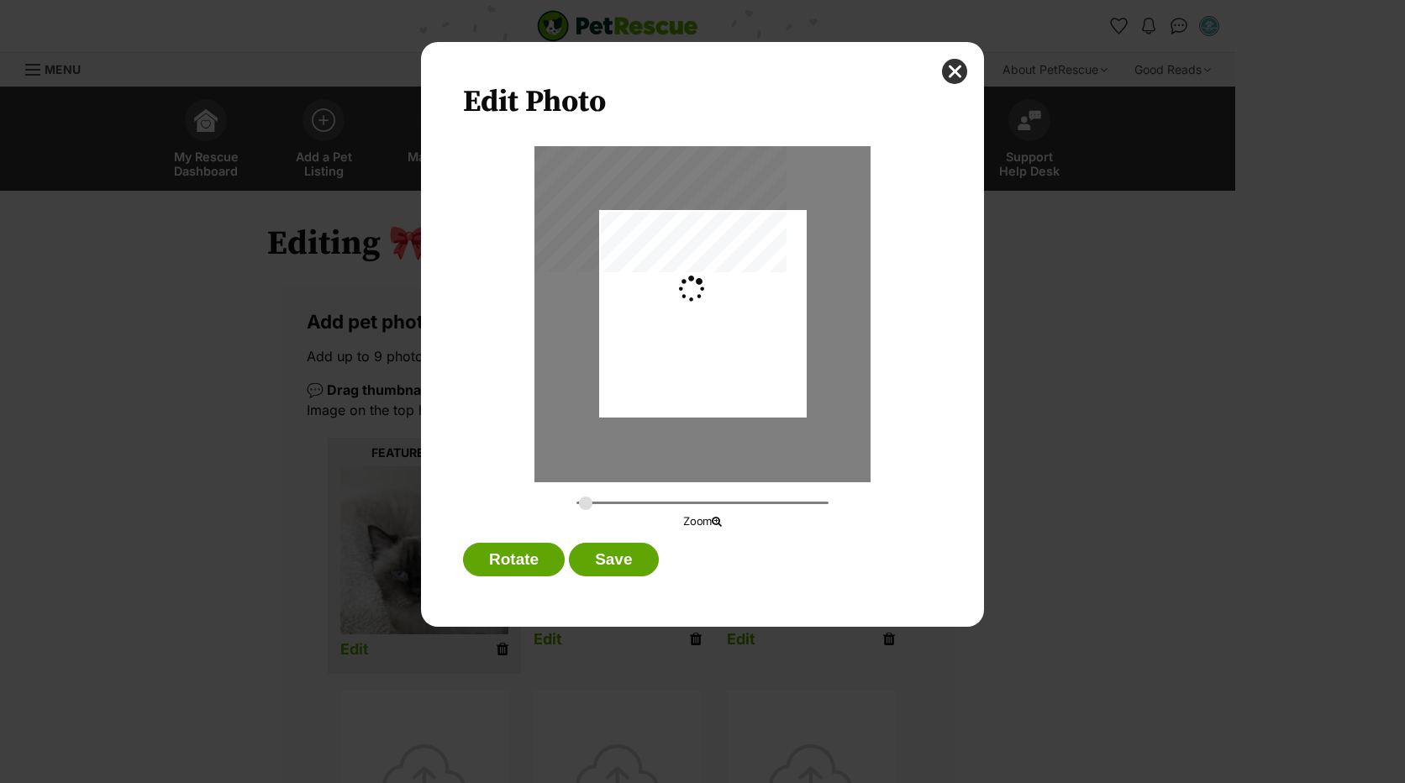
type input "0.2744"
drag, startPoint x: 675, startPoint y: 338, endPoint x: 676, endPoint y: 323, distance: 15.1
click at [676, 323] on div "Dialog Window - Close (Press escape to close)" at bounding box center [703, 298] width 208 height 276
click at [605, 555] on button "Save" at bounding box center [613, 560] width 89 height 34
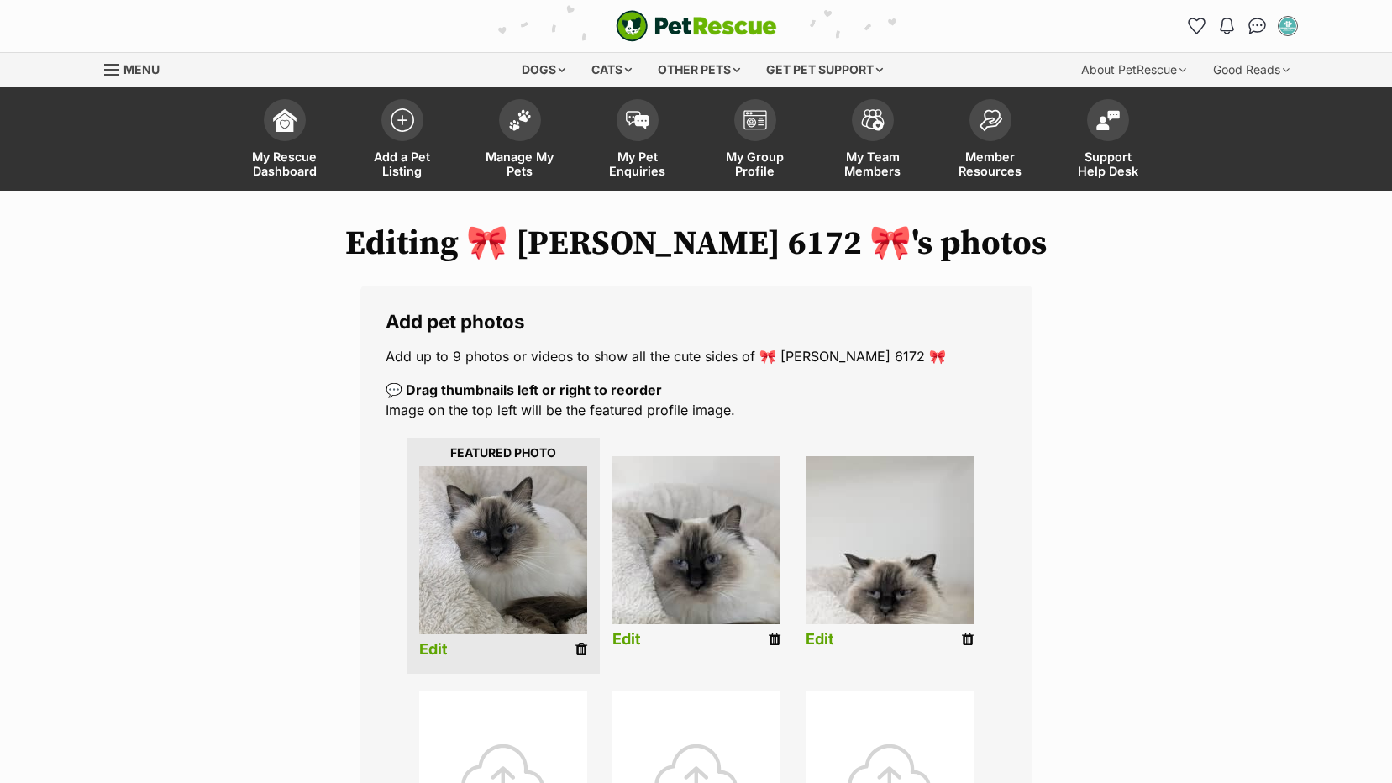
click at [818, 638] on link "Edit" at bounding box center [820, 640] width 29 height 18
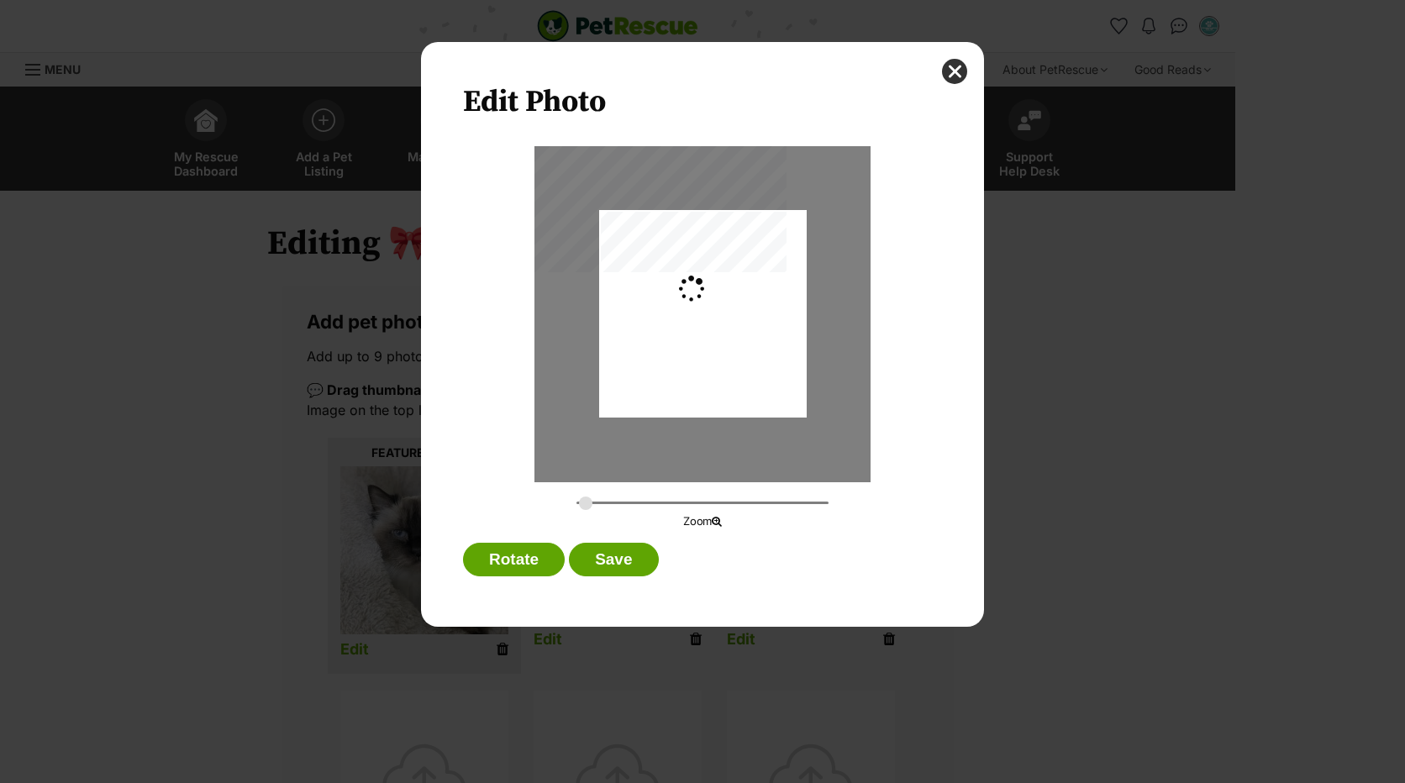
type input "0.2744"
drag, startPoint x: 697, startPoint y: 375, endPoint x: 703, endPoint y: 349, distance: 26.9
click at [703, 349] on div "Dialog Window - Close (Press escape to close)" at bounding box center [703, 288] width 208 height 276
click at [626, 557] on button "Save" at bounding box center [613, 560] width 89 height 34
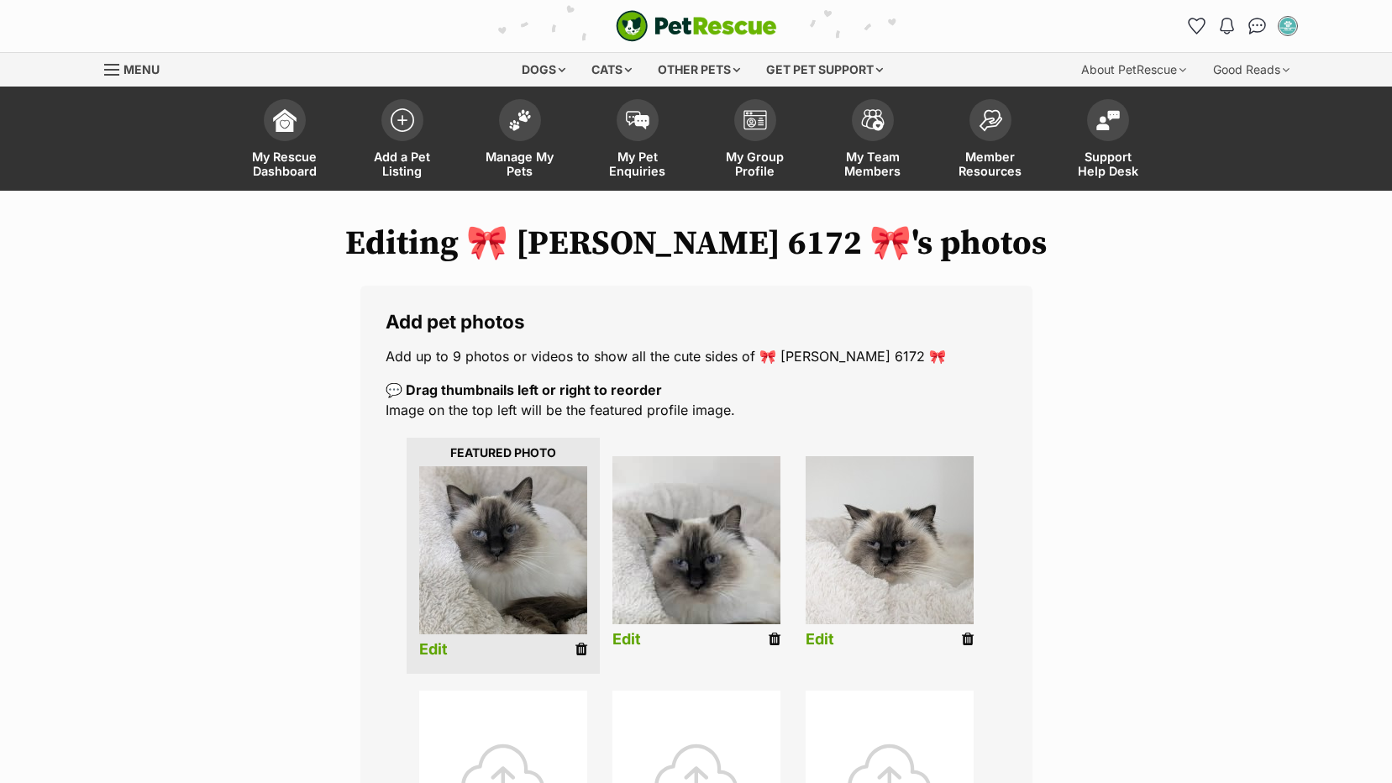
click at [624, 640] on link "Edit" at bounding box center [627, 640] width 29 height 18
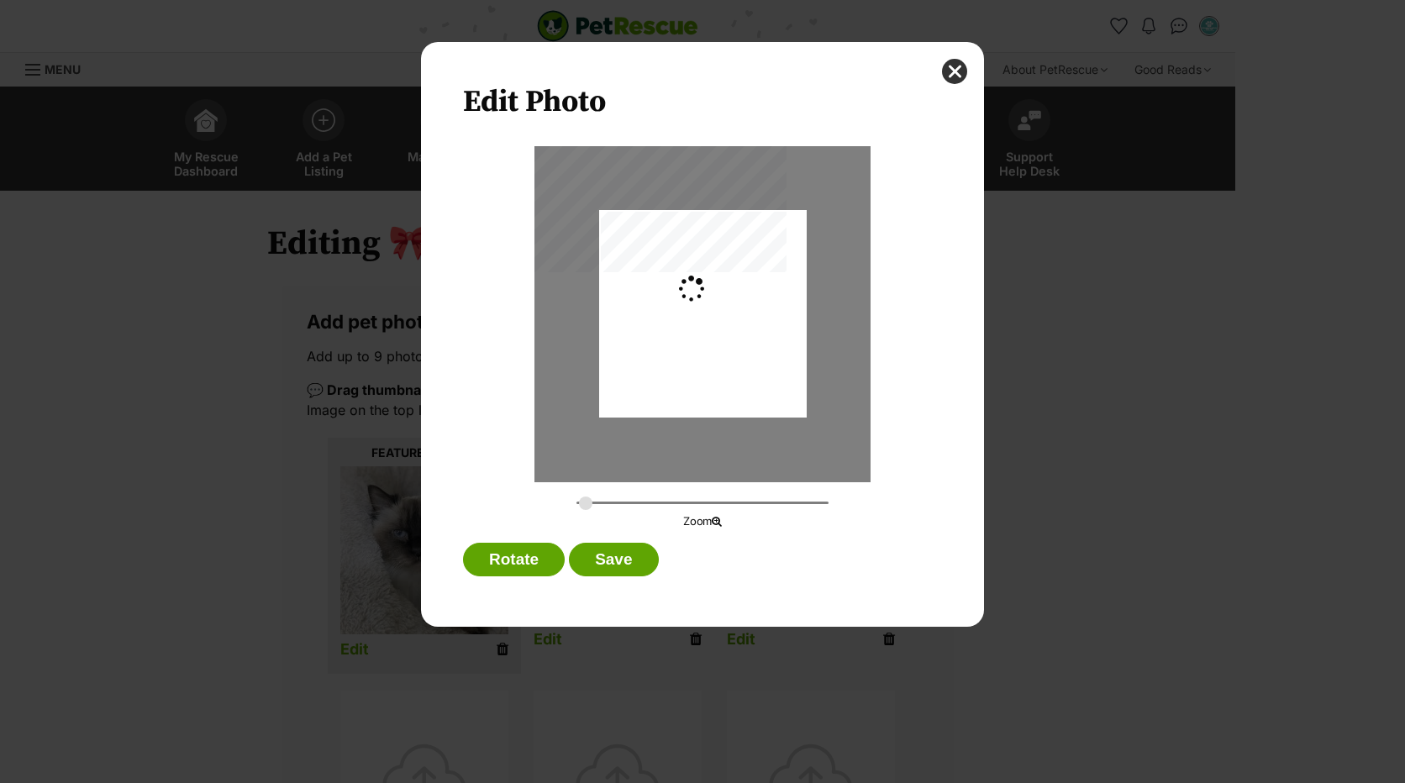
type input "0.2744"
drag, startPoint x: 643, startPoint y: 393, endPoint x: 642, endPoint y: 375, distance: 18.5
click at [642, 375] on div "Dialog Window - Close (Press escape to close)" at bounding box center [703, 295] width 208 height 276
click at [579, 560] on button "Save" at bounding box center [613, 560] width 89 height 34
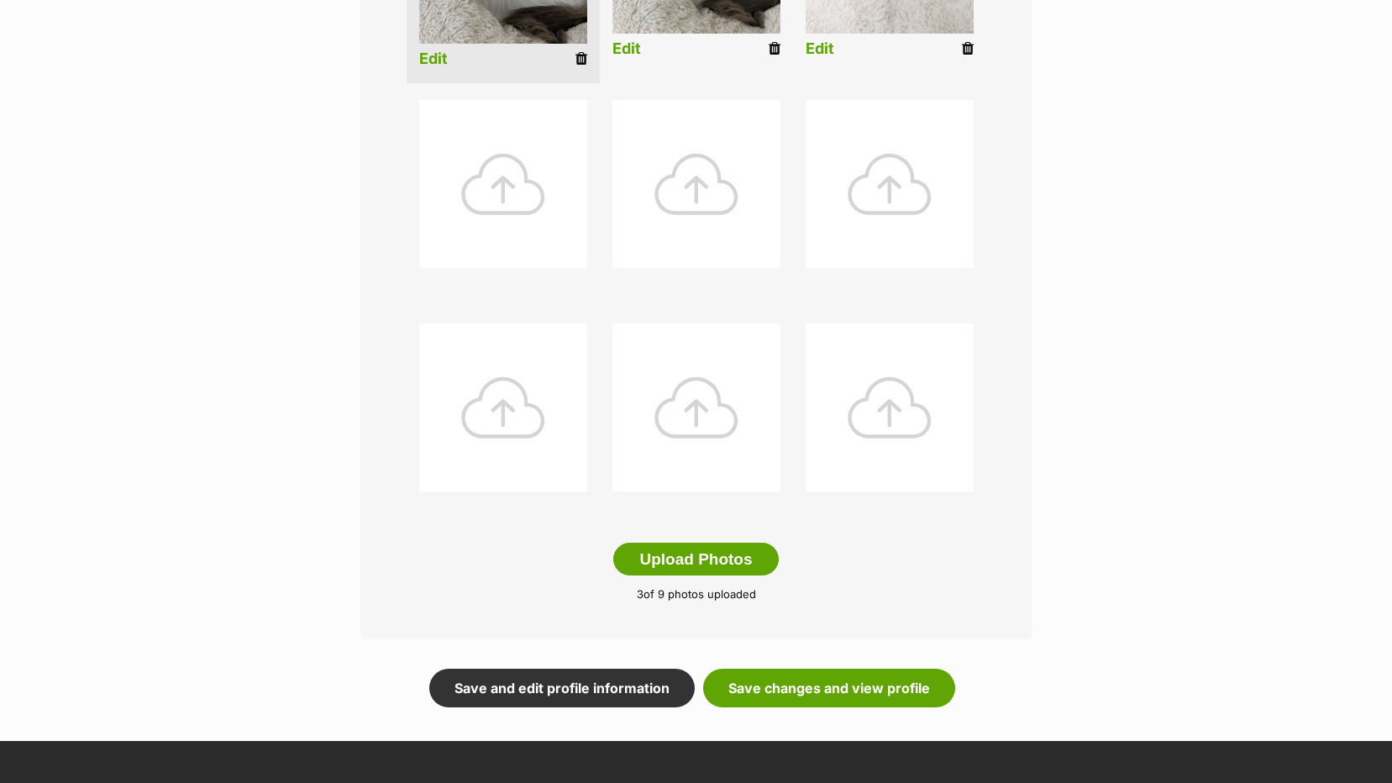
scroll to position [756, 0]
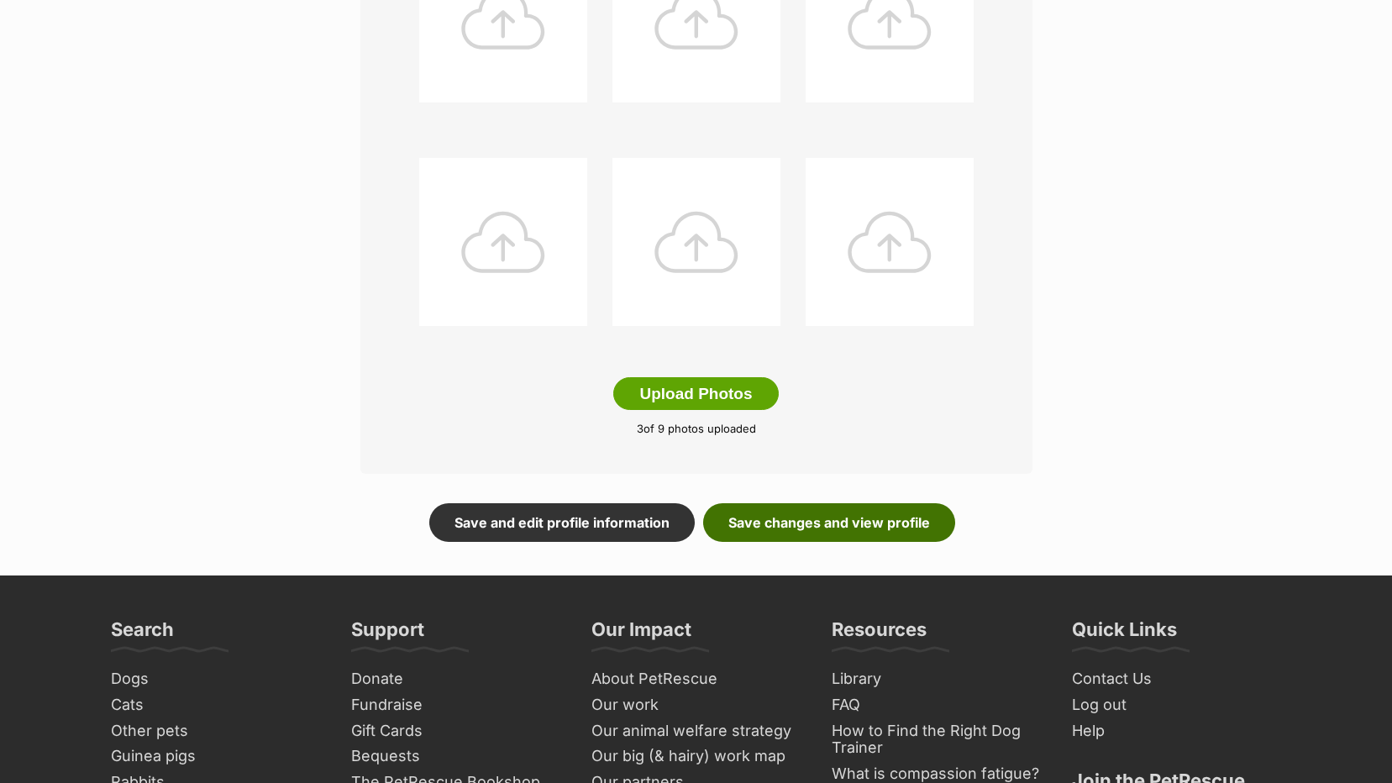
click at [780, 517] on link "Save changes and view profile" at bounding box center [829, 522] width 252 height 39
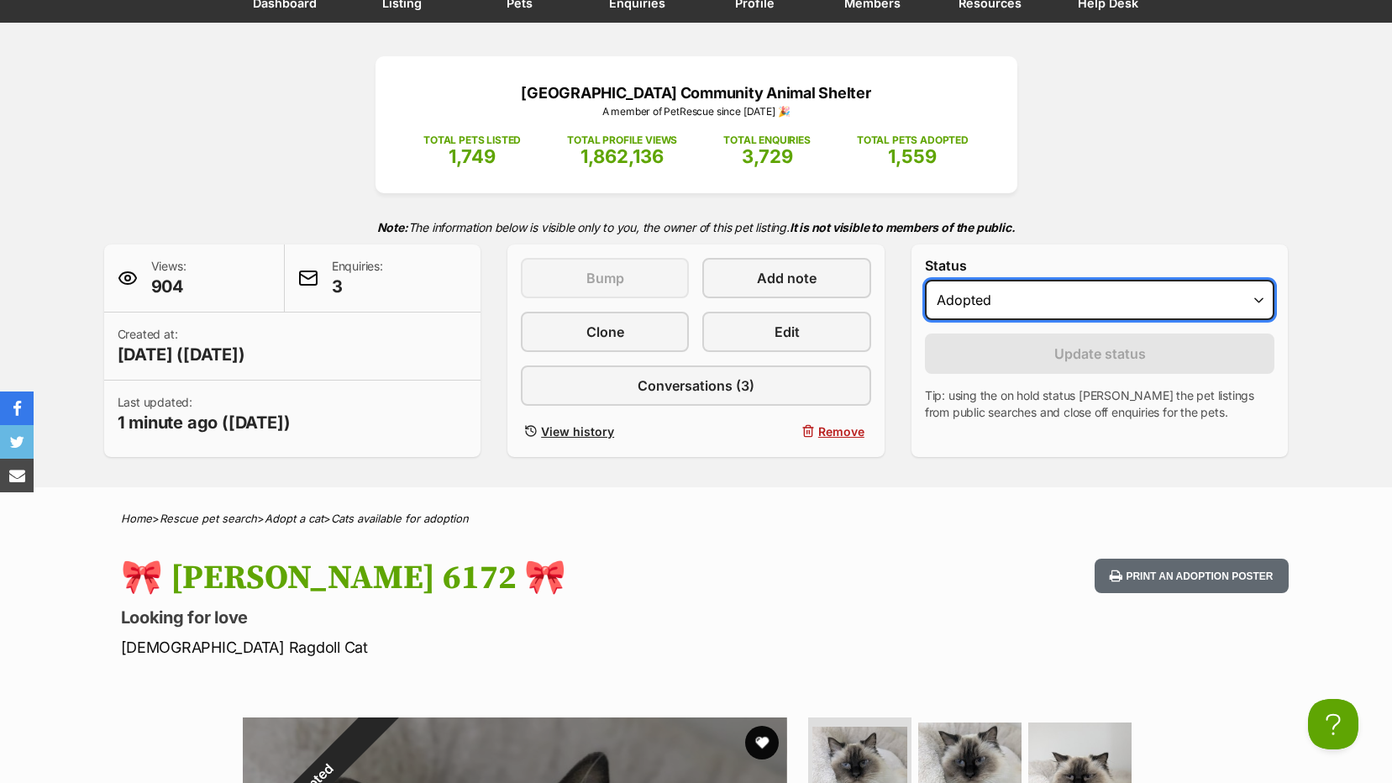
click at [1196, 294] on select "Draft - not available as listing has enquires Available On hold Adopted" at bounding box center [1100, 300] width 350 height 40
select select "active"
click at [925, 280] on select "Draft - not available as listing has enquires Available On hold Adopted" at bounding box center [1100, 300] width 350 height 40
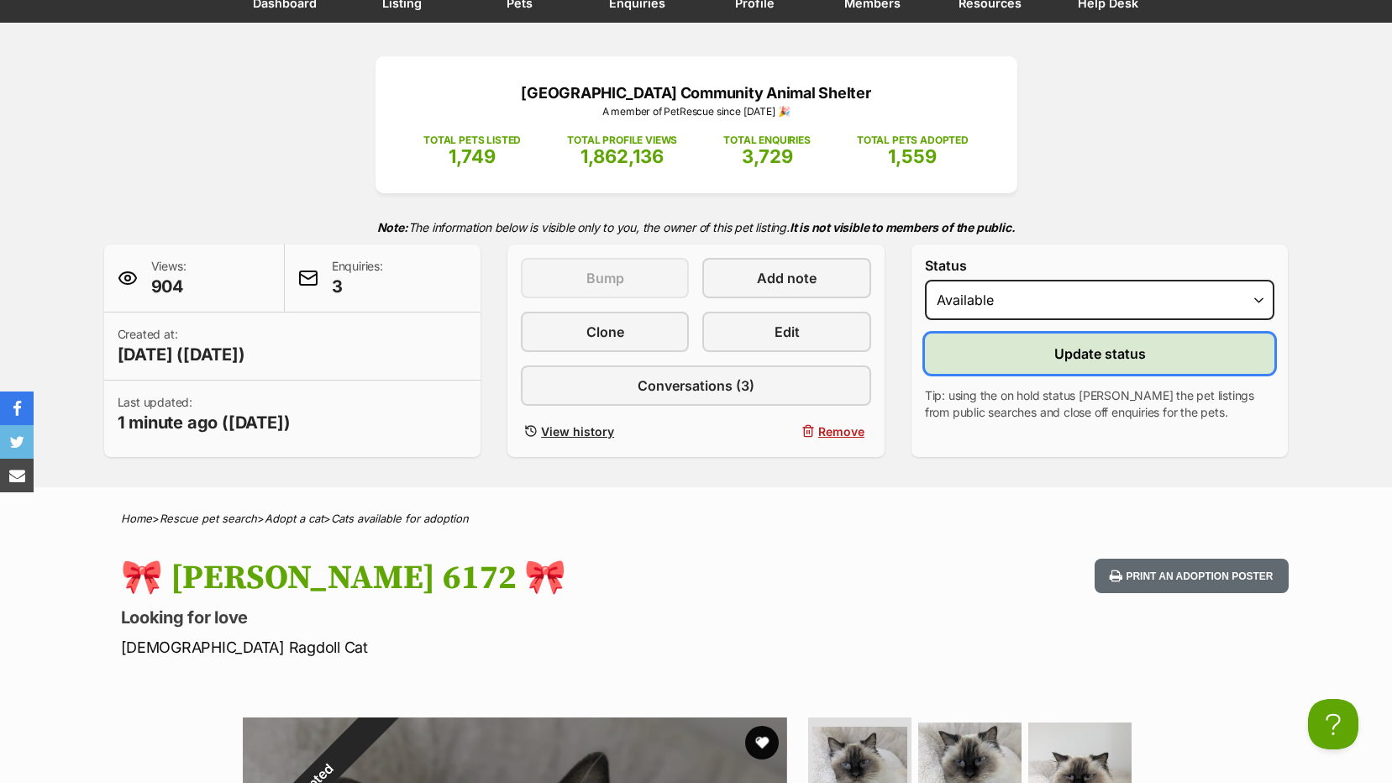
click at [1059, 352] on span "Update status" at bounding box center [1100, 354] width 92 height 20
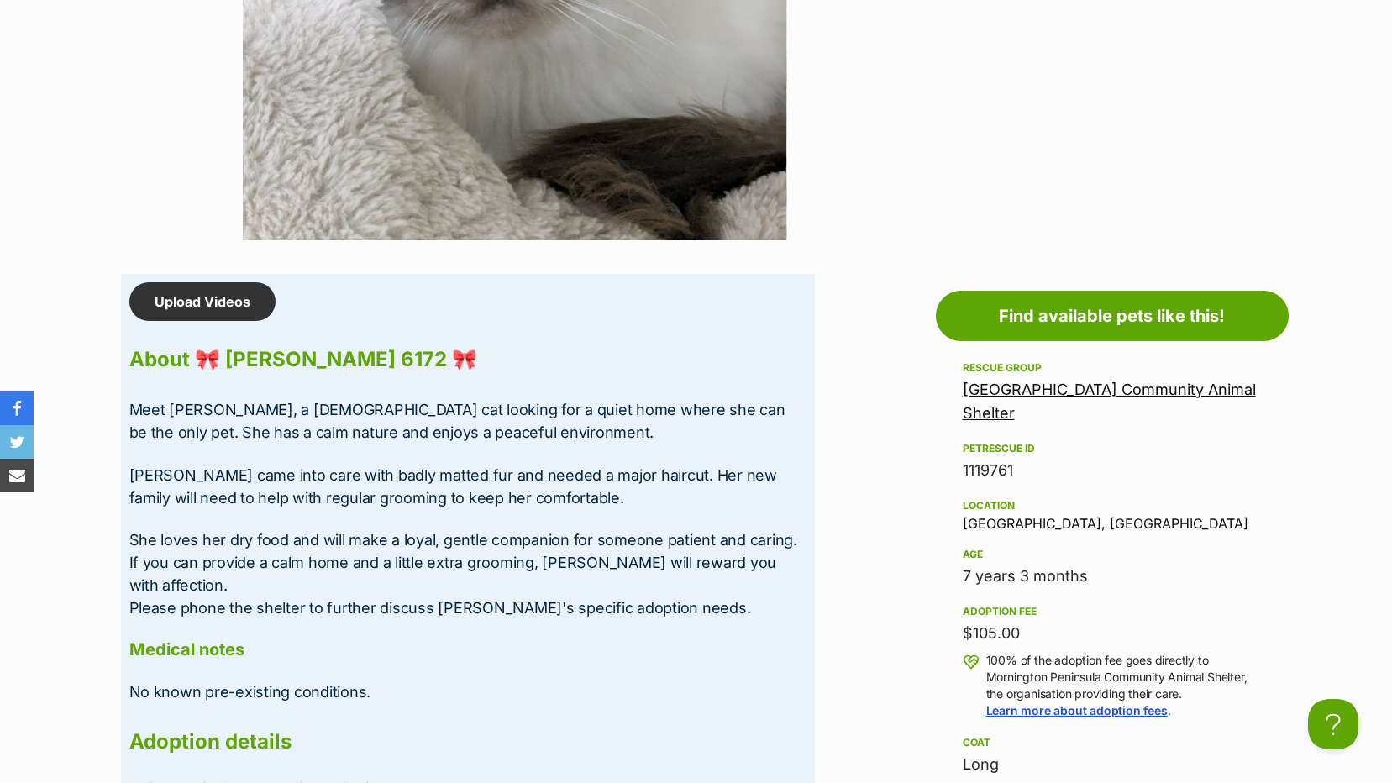
scroll to position [1344, 0]
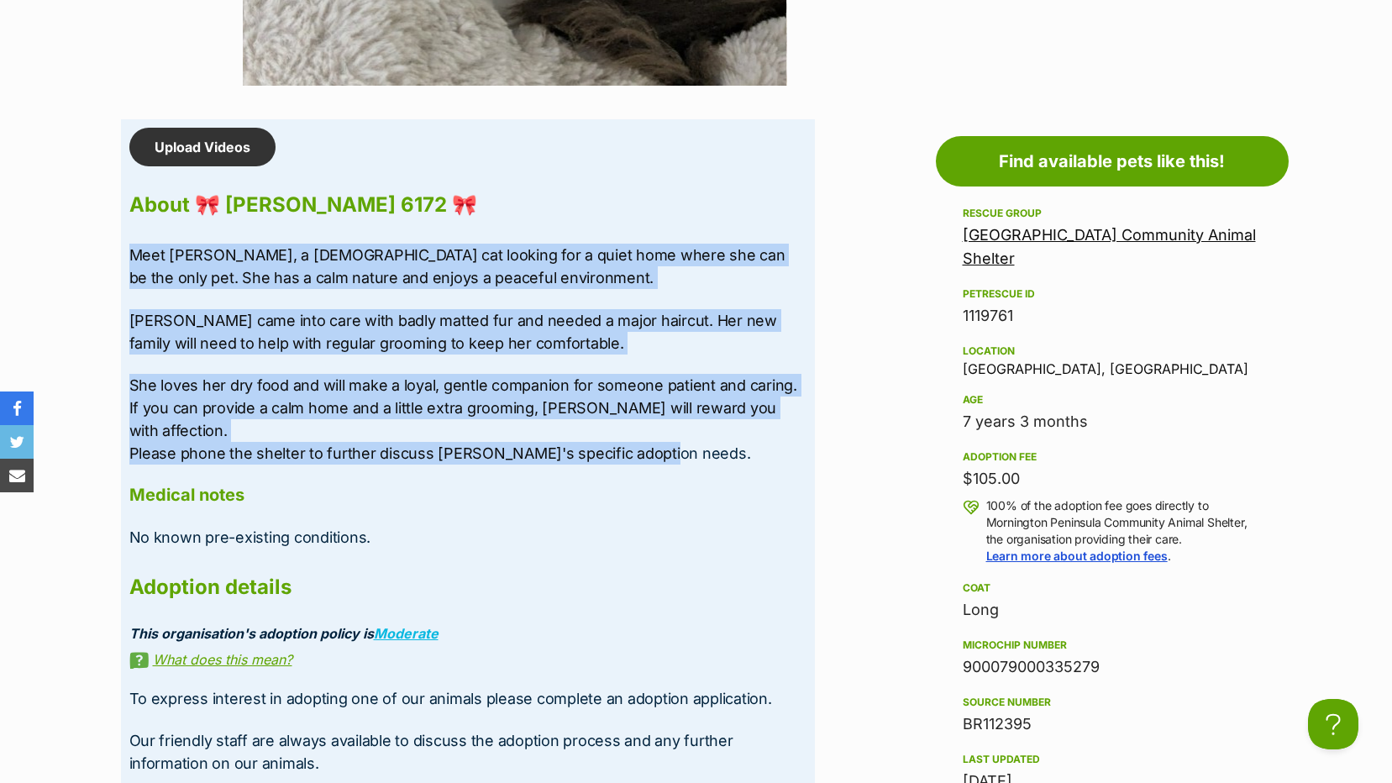
drag, startPoint x: 673, startPoint y: 437, endPoint x: 125, endPoint y: 250, distance: 578.7
click at [125, 250] on div "Upload Videos About 🎀 Cleo 6172 🎀 Meet Cleo, a 7-year-old cat looking for a qui…" at bounding box center [468, 581] width 694 height 924
copy div "Meet Cleo, a 7-year-old cat looking for a quiet home where she can be the only …"
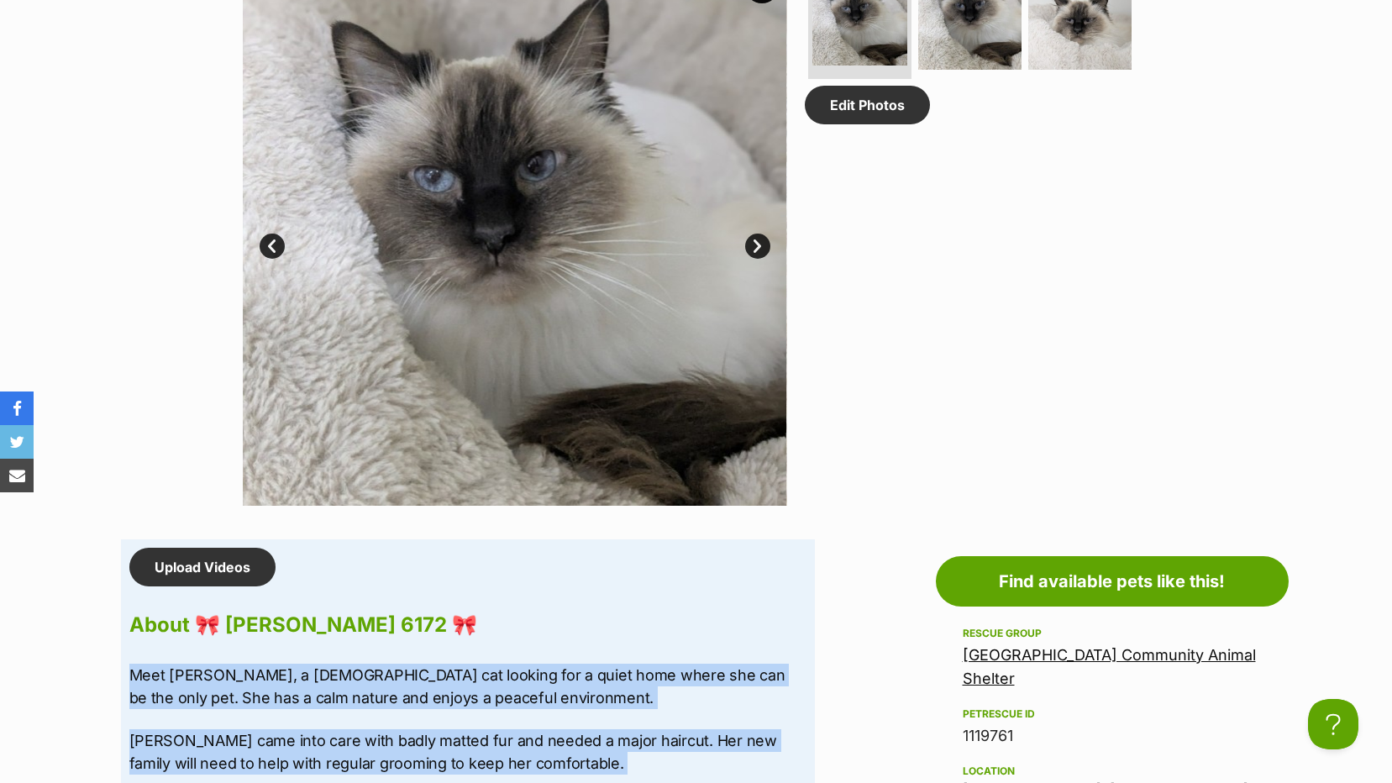
scroll to position [588, 0]
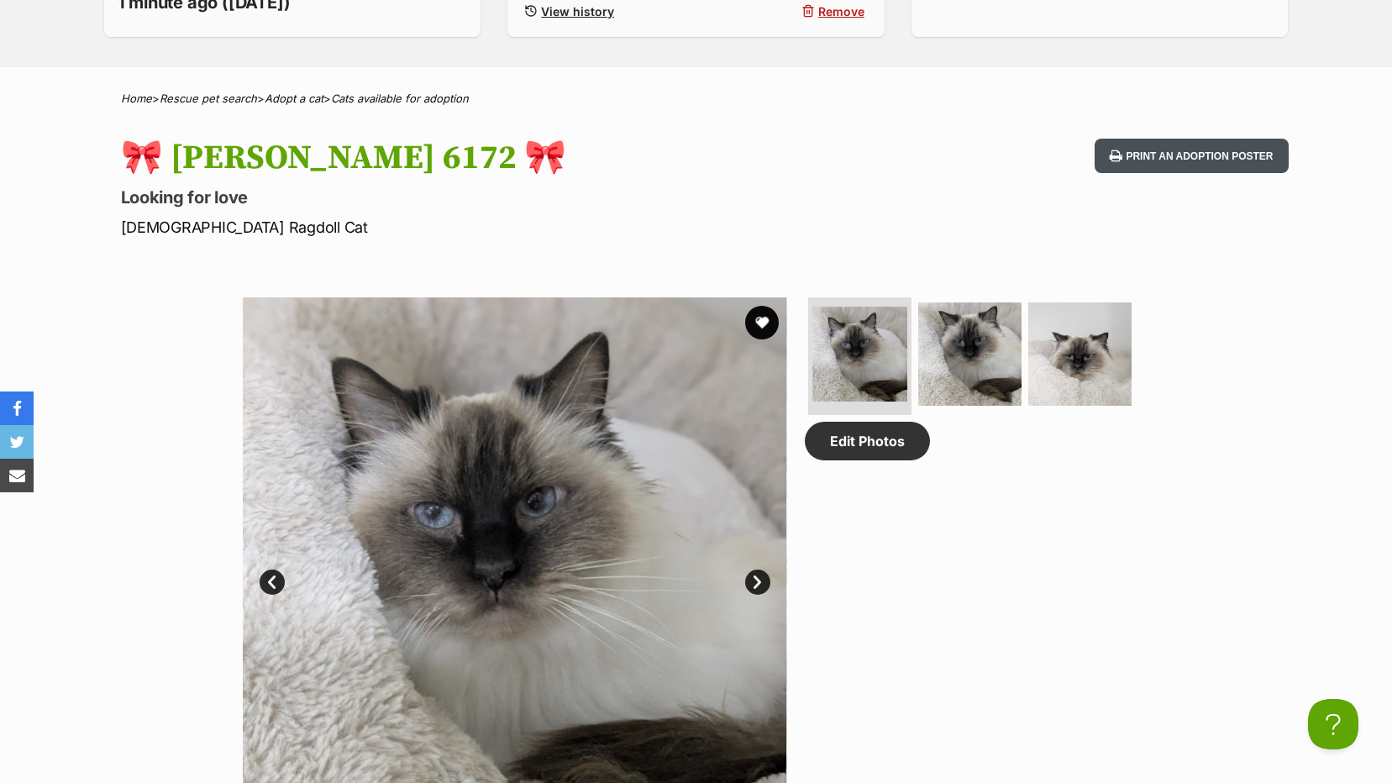
click at [1132, 170] on button "Print an adoption poster" at bounding box center [1191, 156] width 193 height 34
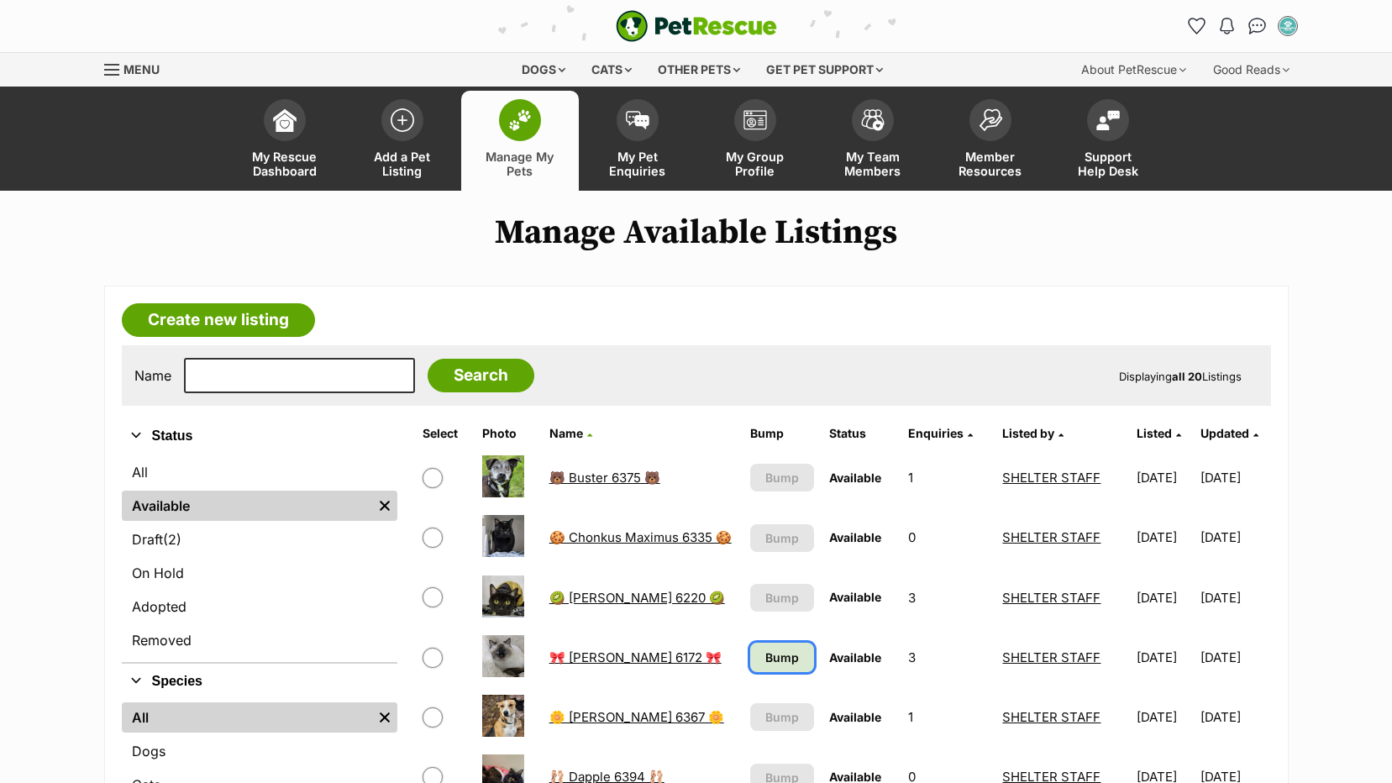
click at [766, 663] on span "Bump" at bounding box center [782, 658] width 34 height 18
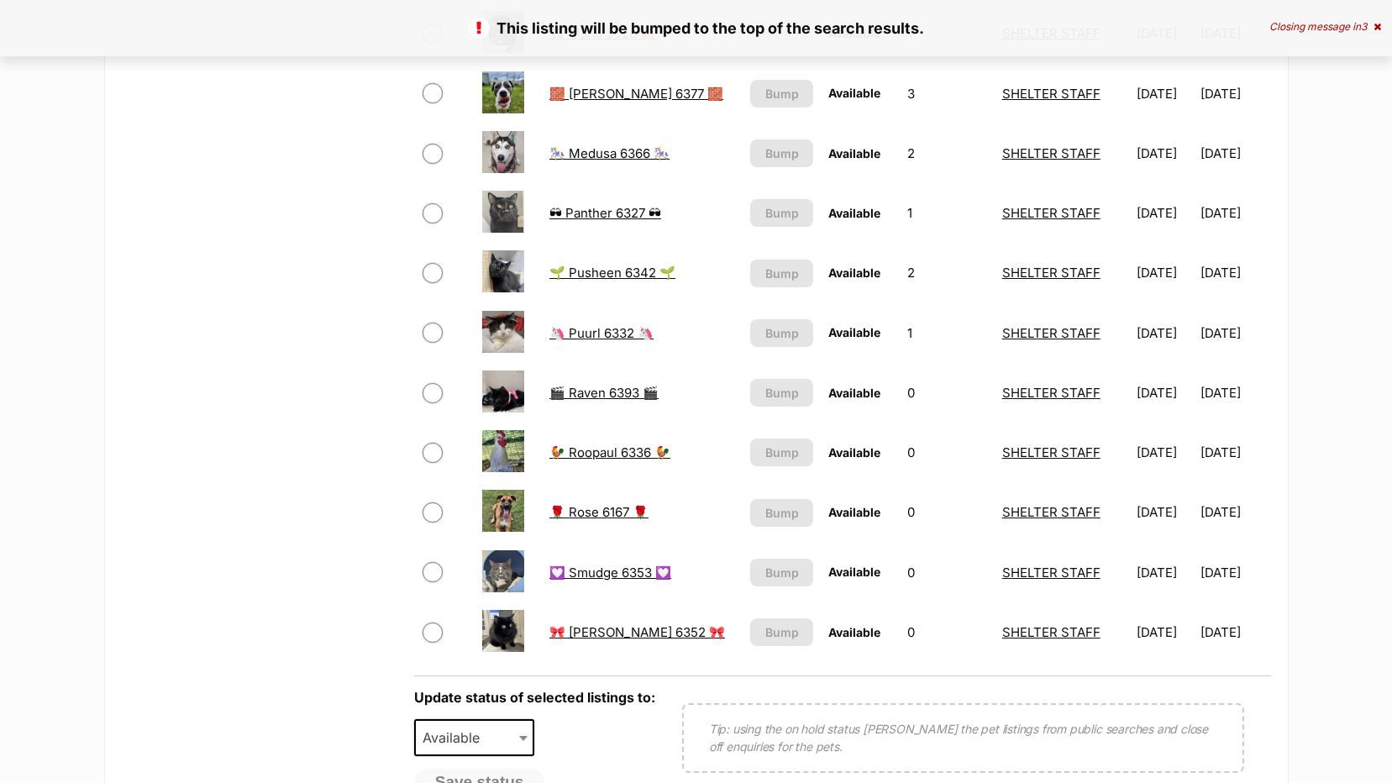
scroll to position [756, 0]
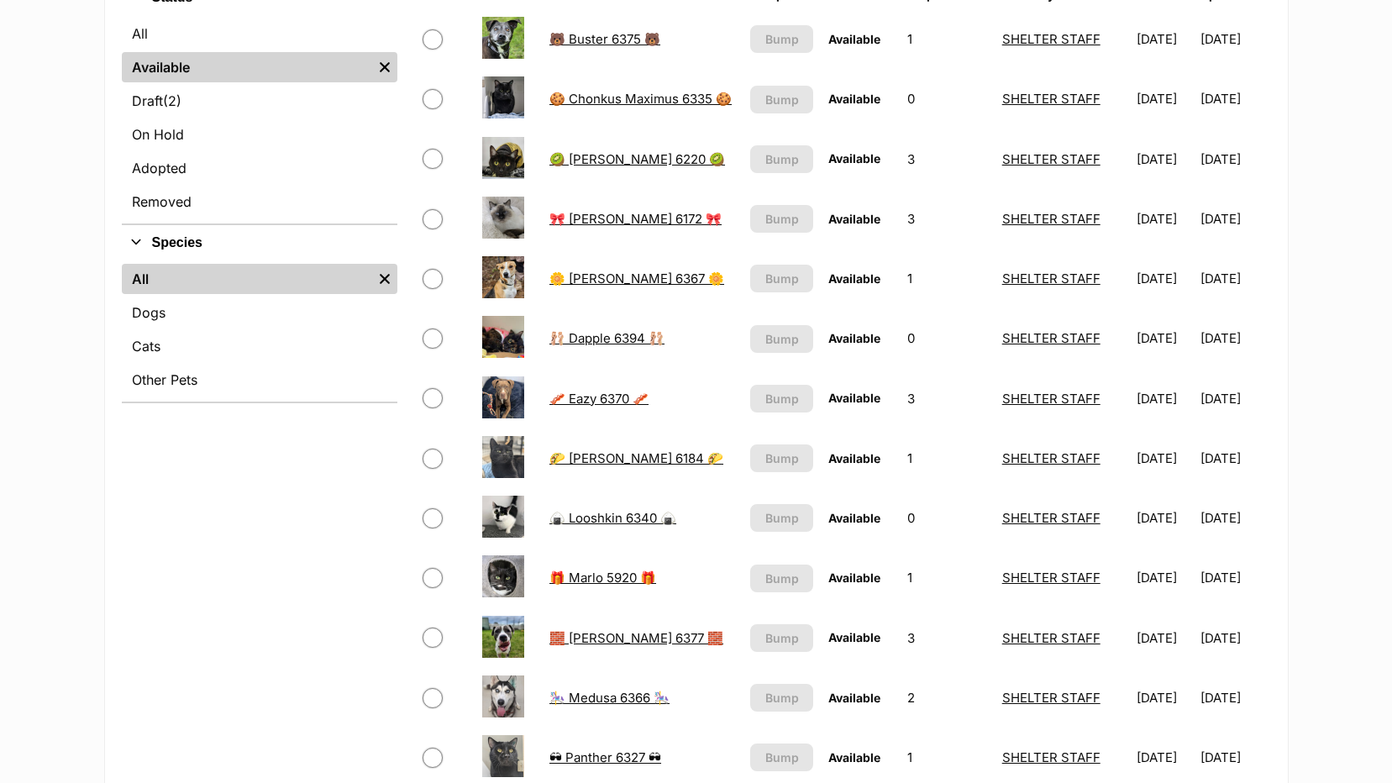
scroll to position [413, 0]
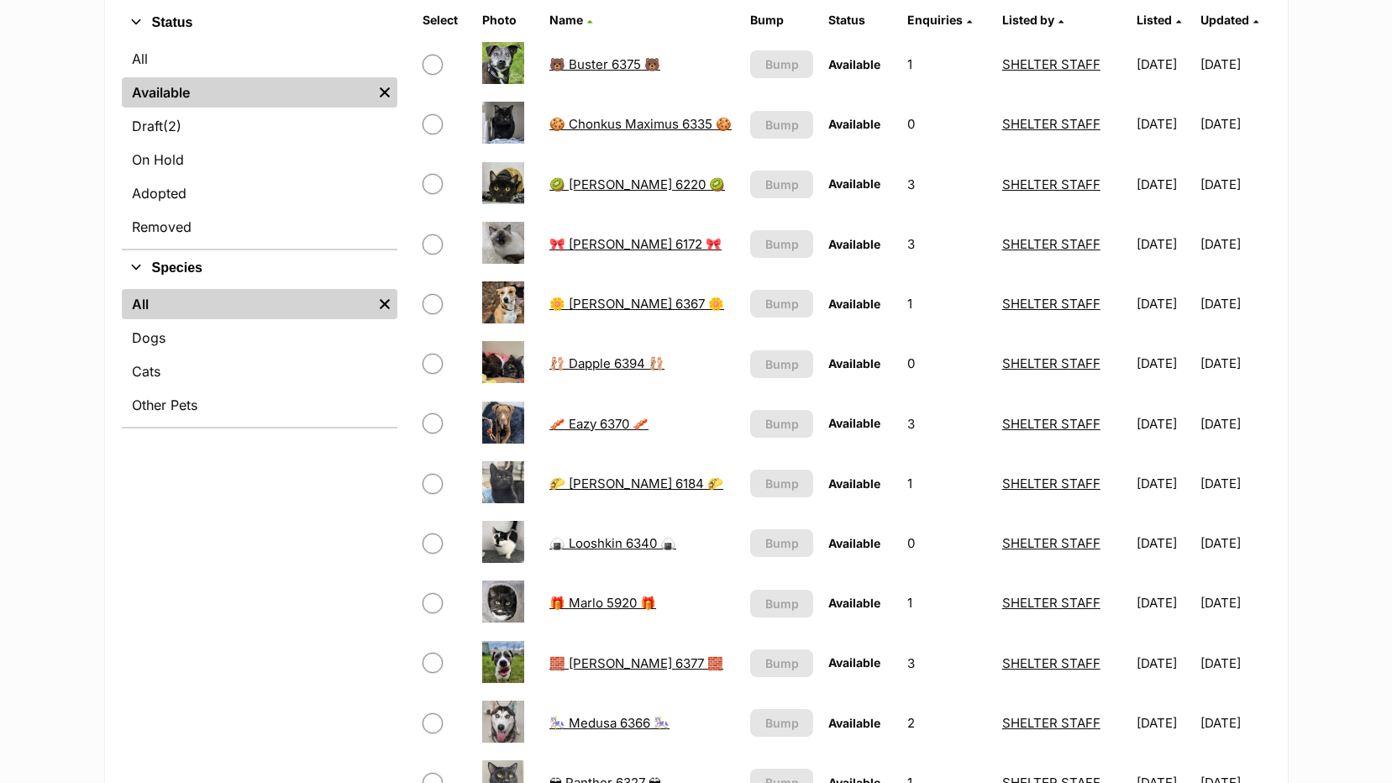
click at [576, 239] on link "🎀 [PERSON_NAME] 6172 🎀" at bounding box center [635, 244] width 172 height 16
